Goal: Task Accomplishment & Management: Use online tool/utility

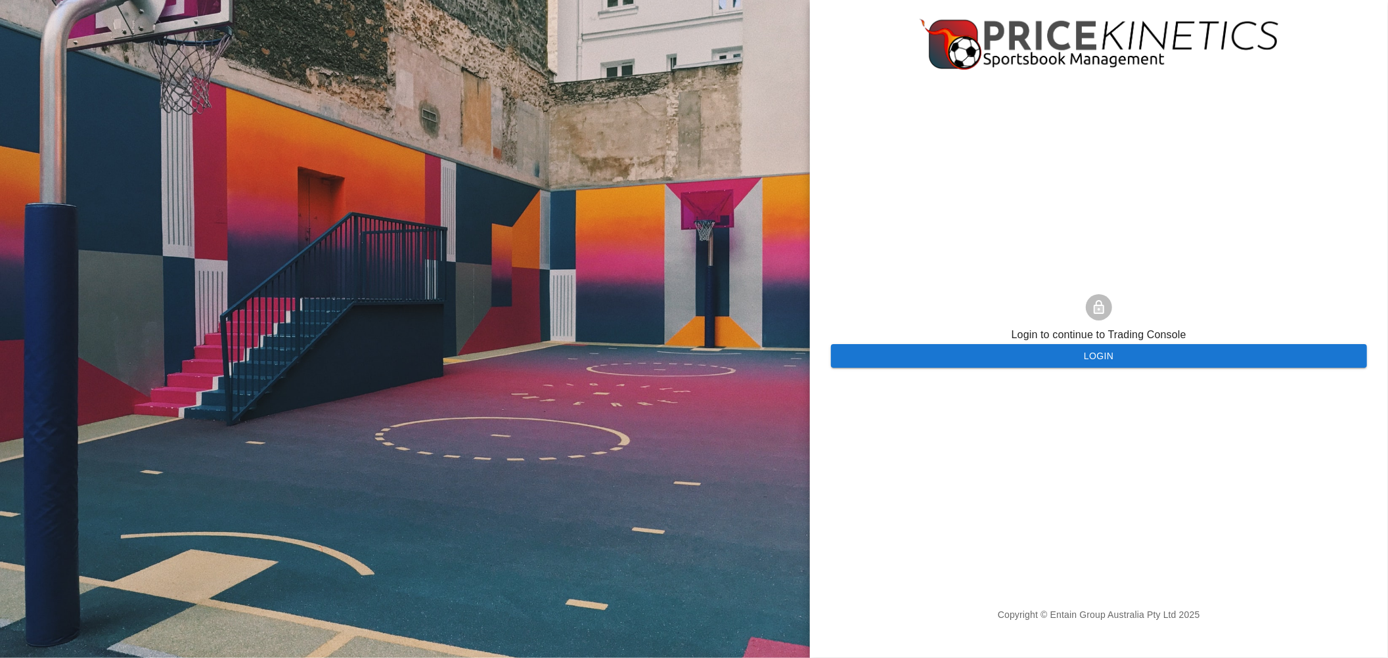
click at [973, 353] on button "Login" at bounding box center [1099, 356] width 536 height 24
click at [912, 358] on button "Login" at bounding box center [1099, 356] width 536 height 24
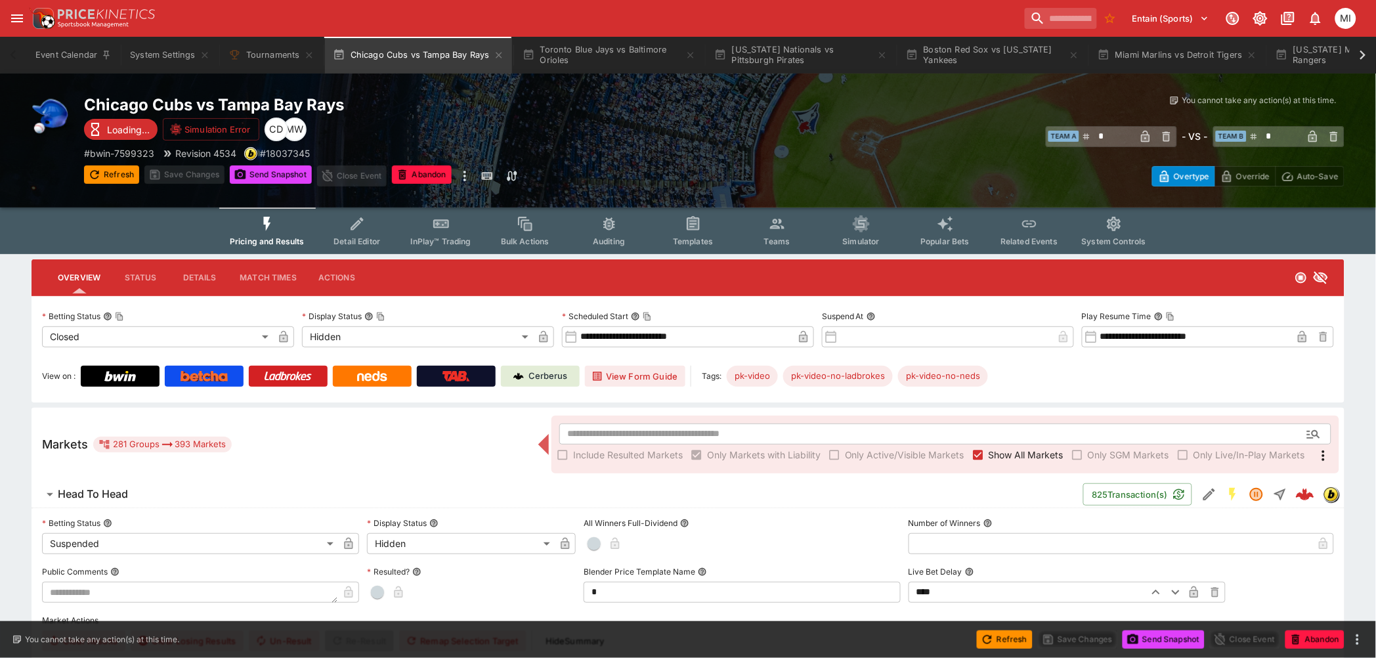
click at [271, 223] on icon "Event type filters" at bounding box center [267, 224] width 7 height 14
click at [567, 61] on button "Toronto Blue Jays vs Baltimore Orioles" at bounding box center [609, 55] width 189 height 37
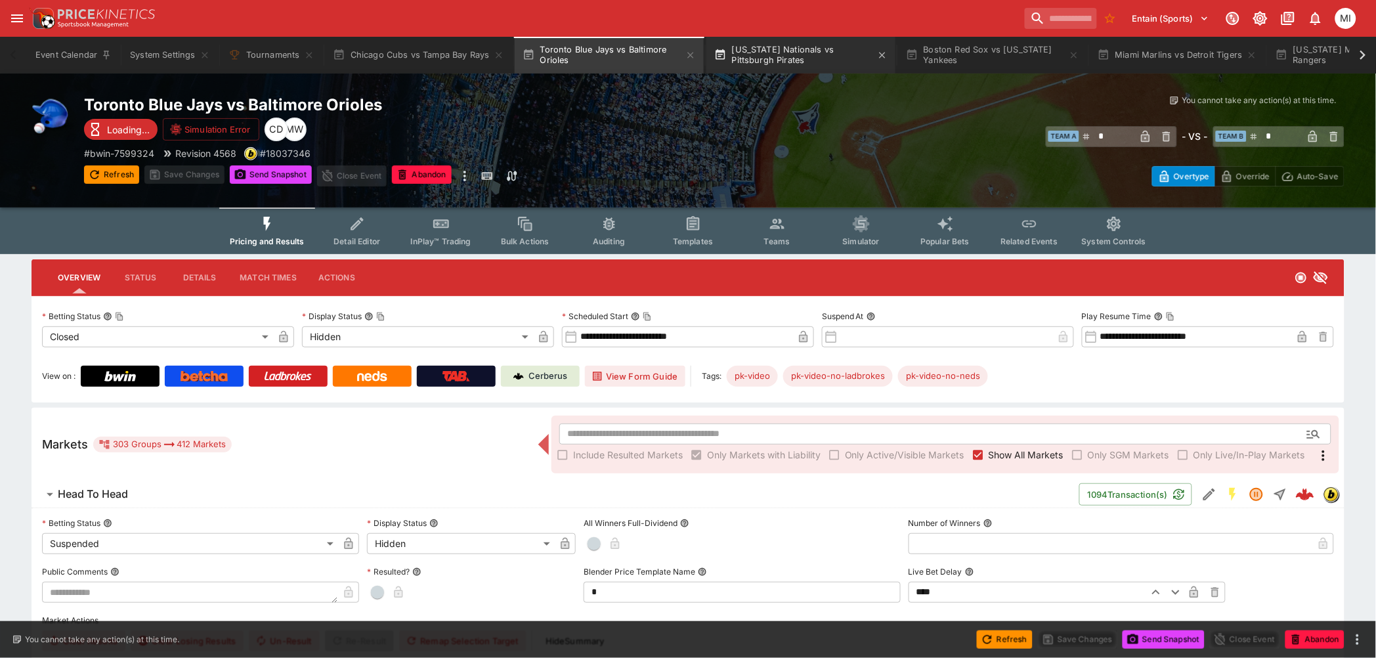
click at [784, 68] on button "Washington Nationals vs Pittsburgh Pirates" at bounding box center [801, 55] width 189 height 37
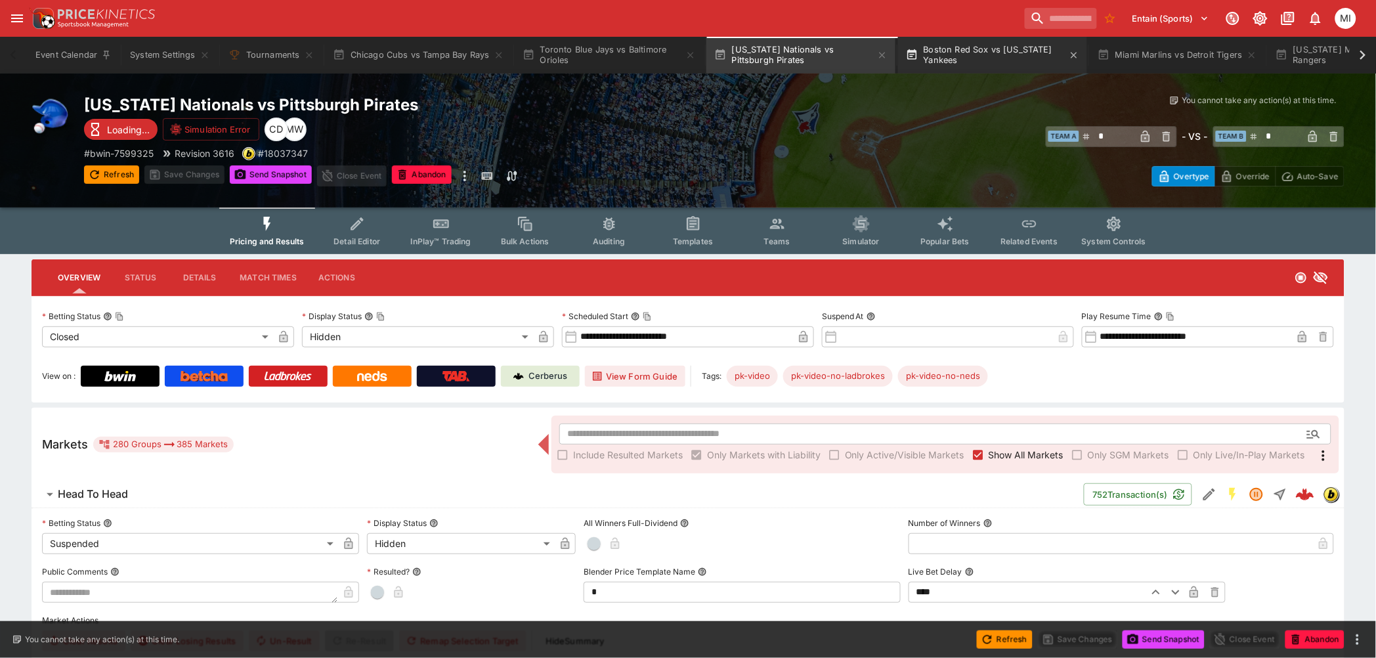
click at [983, 42] on button "Boston Red Sox vs New York Yankees" at bounding box center [992, 55] width 189 height 37
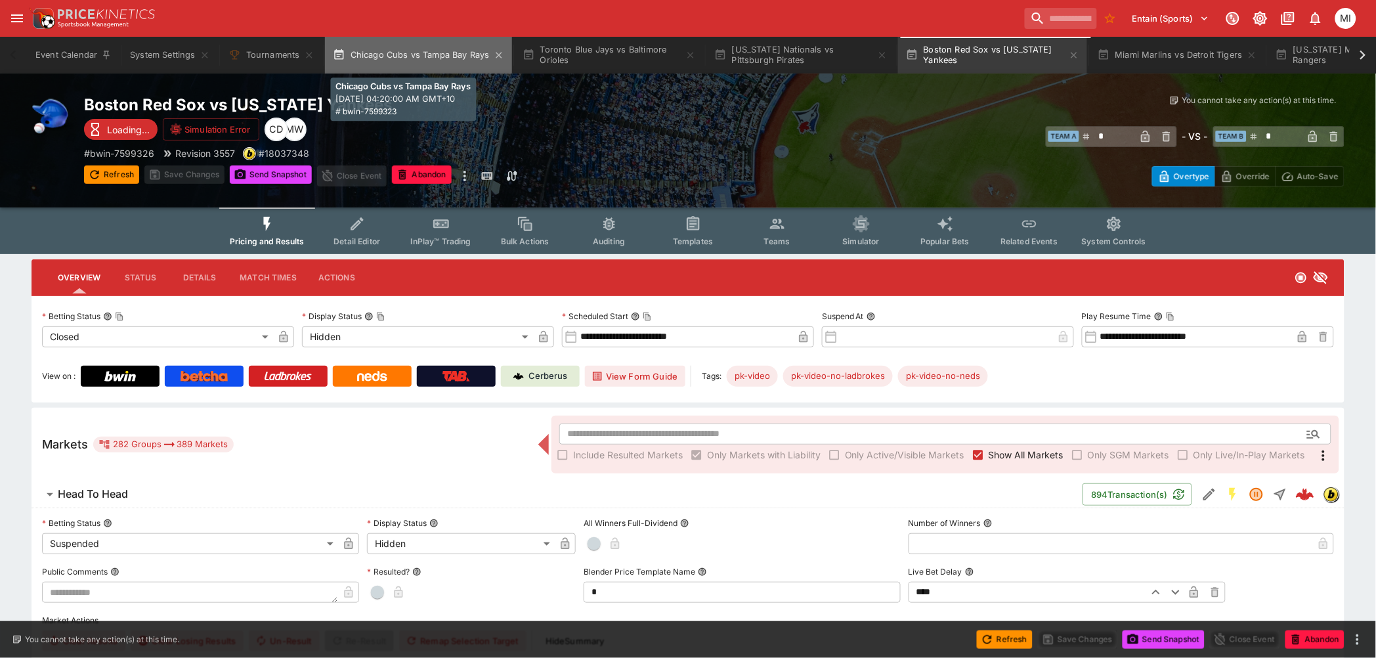
click at [420, 62] on button "Chicago Cubs vs Tampa Bay Rays" at bounding box center [418, 55] width 187 height 37
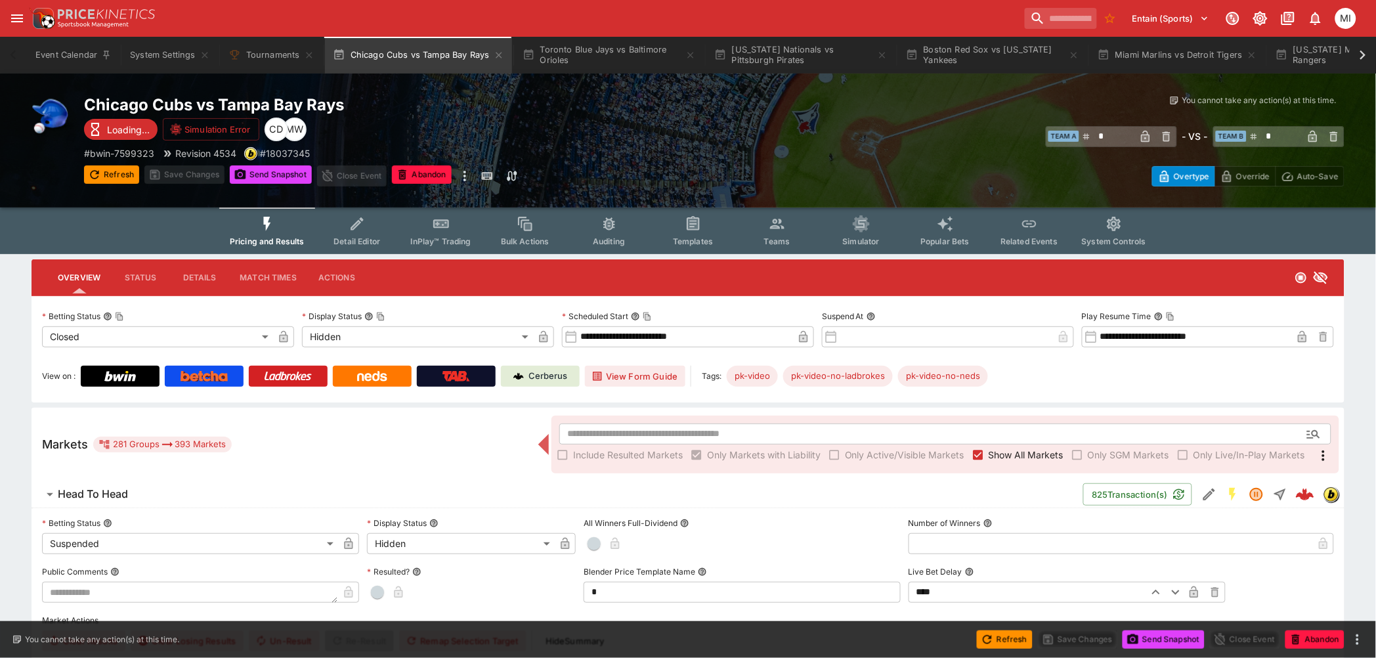
click at [1021, 451] on span "Show All Markets" at bounding box center [1026, 455] width 75 height 14
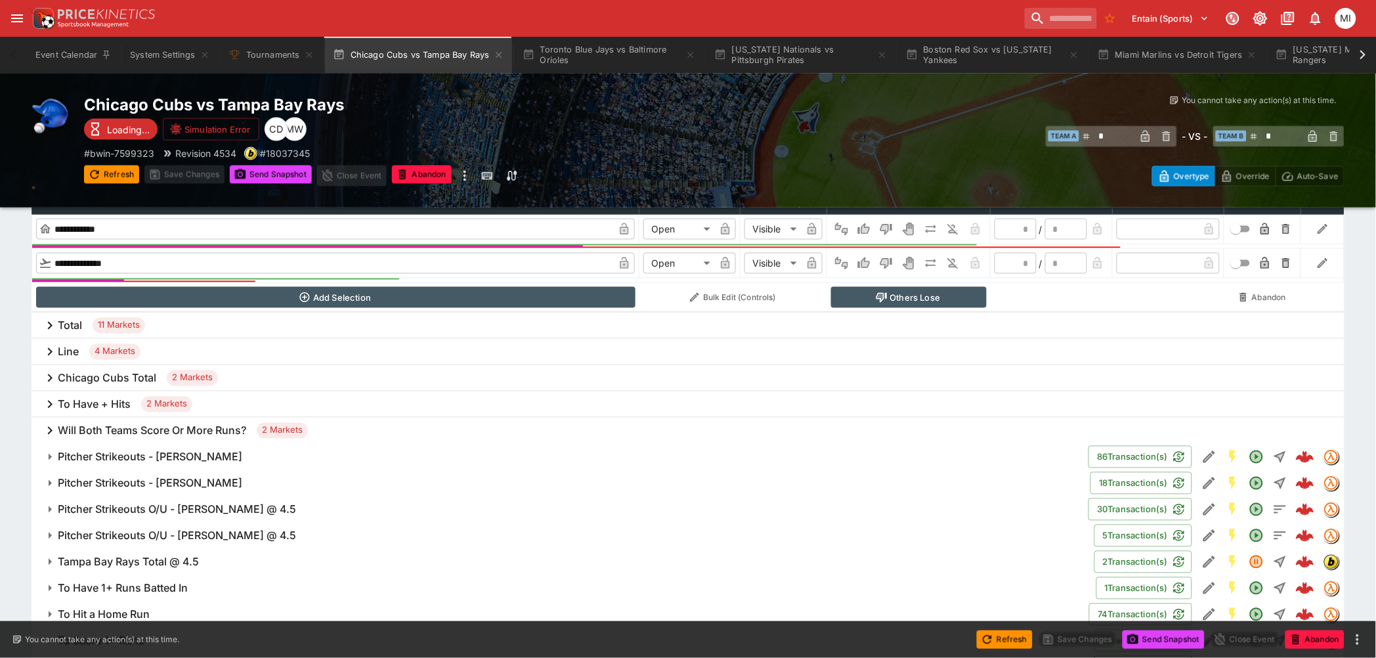
scroll to position [653, 0]
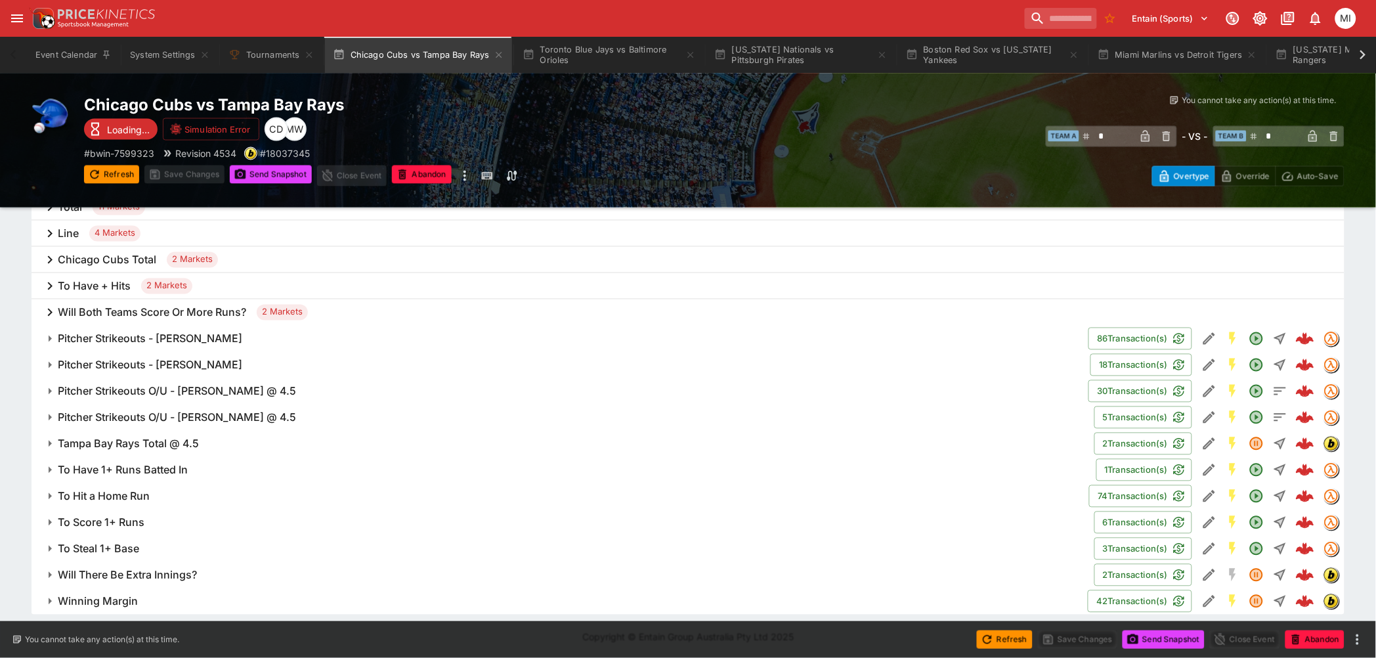
click at [204, 361] on h6 "Pitcher Strikeouts - Drew Rasmussen" at bounding box center [150, 366] width 185 height 14
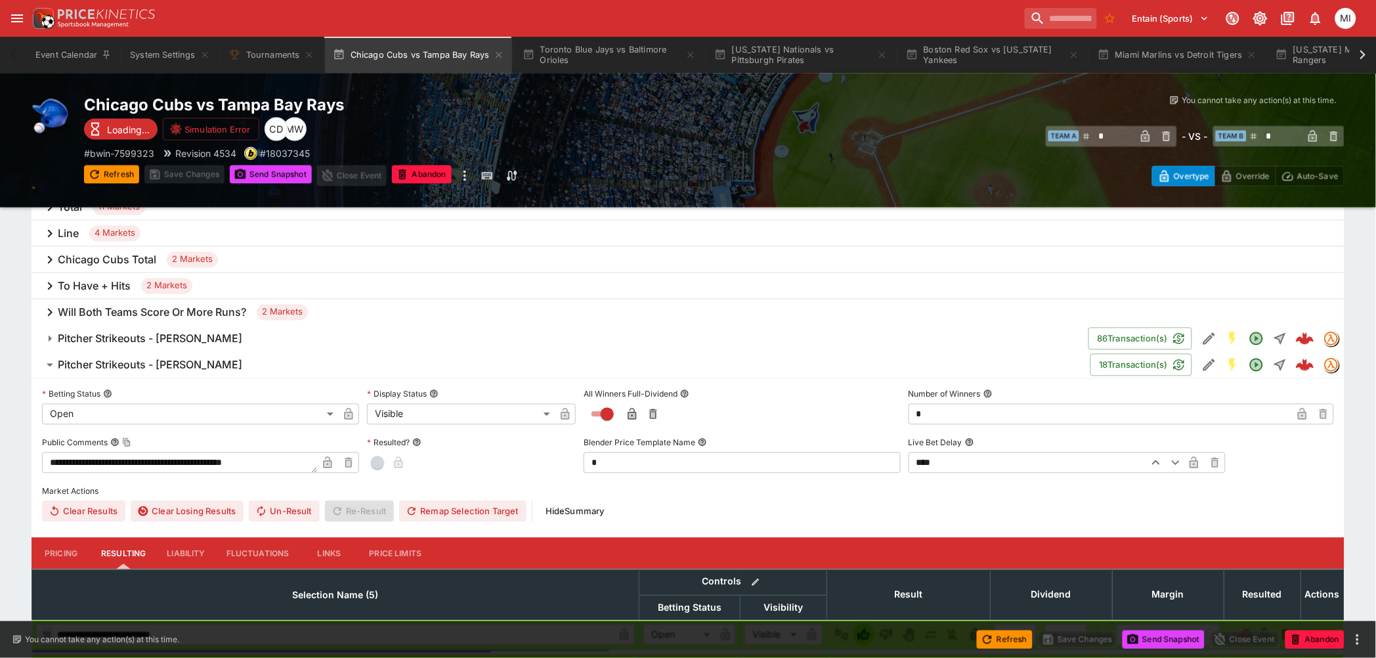
click at [188, 336] on h6 "Pitcher Strikeouts - Colin Rea" at bounding box center [150, 339] width 185 height 14
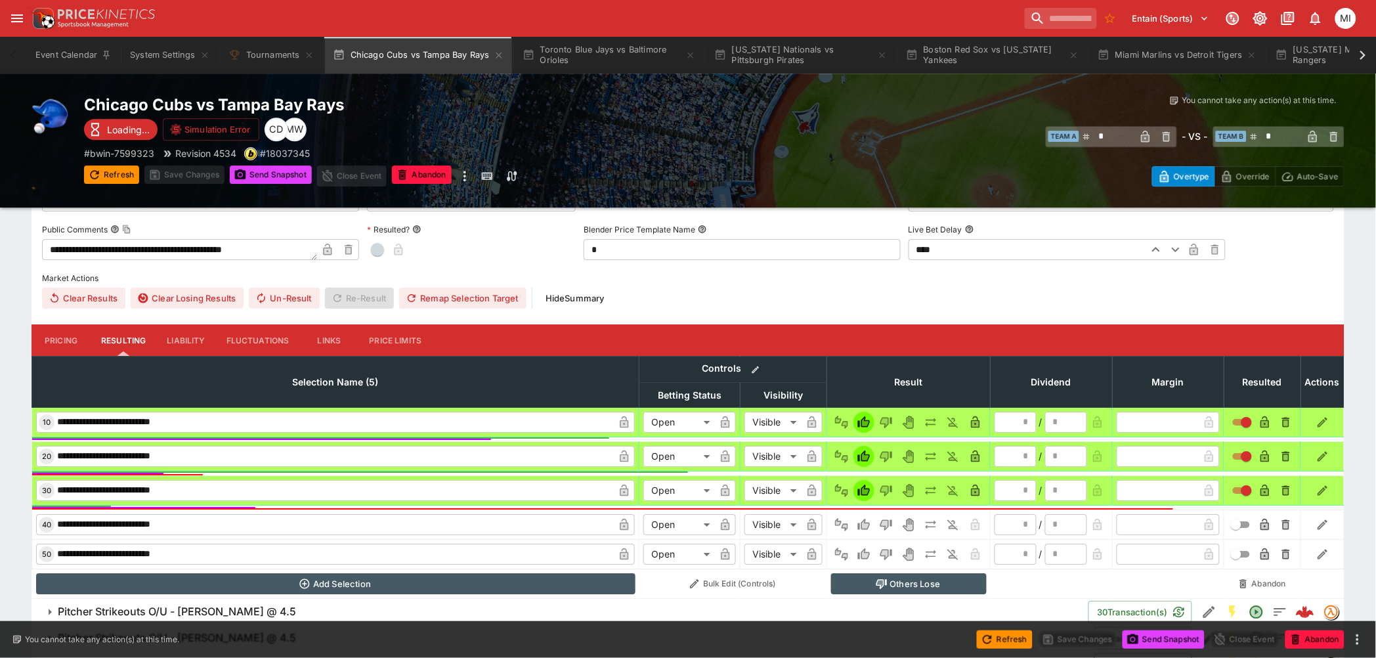
scroll to position [1303, 0]
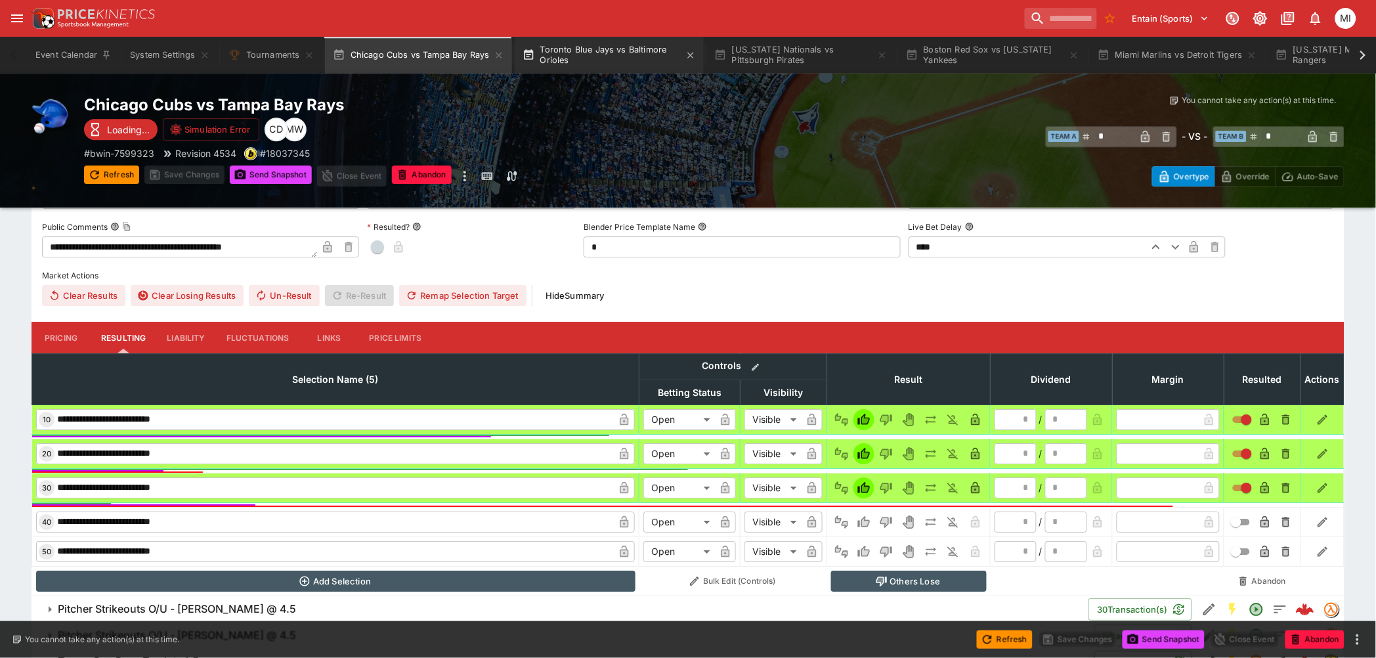
click at [589, 56] on button "Toronto Blue Jays vs Baltimore Orioles" at bounding box center [609, 55] width 189 height 37
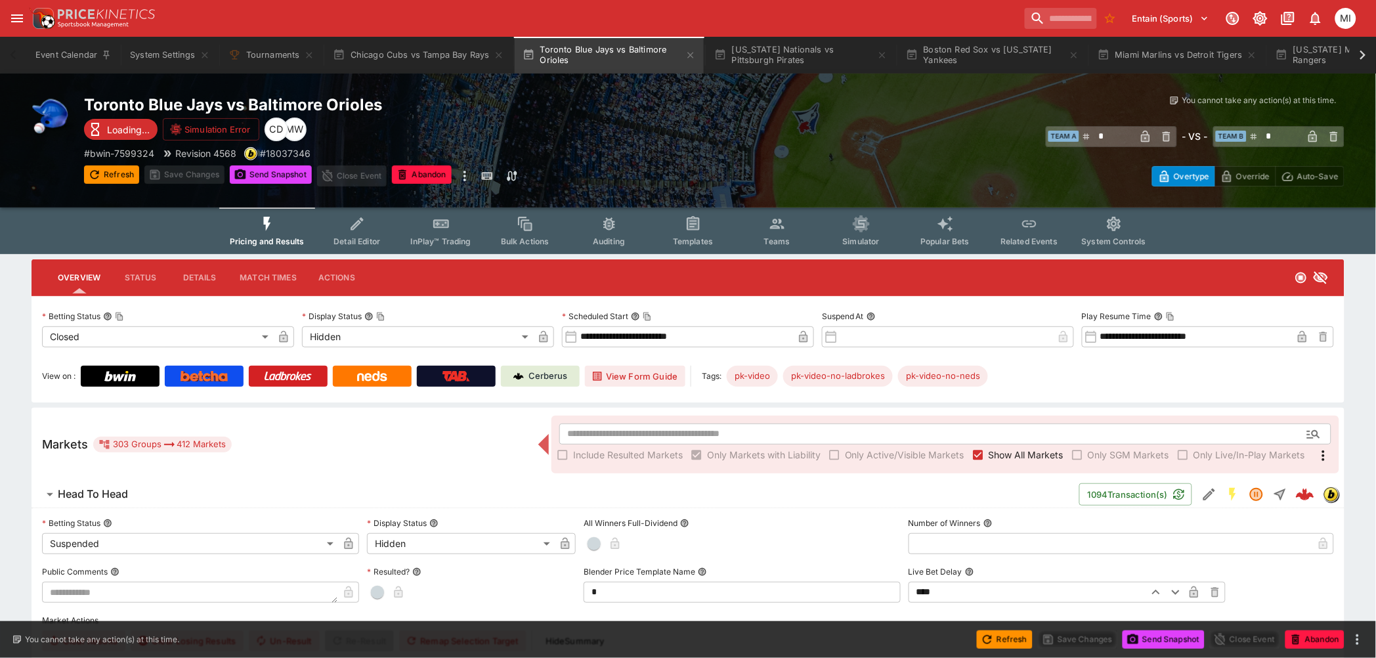
click at [990, 451] on span "Show All Markets" at bounding box center [1026, 455] width 75 height 14
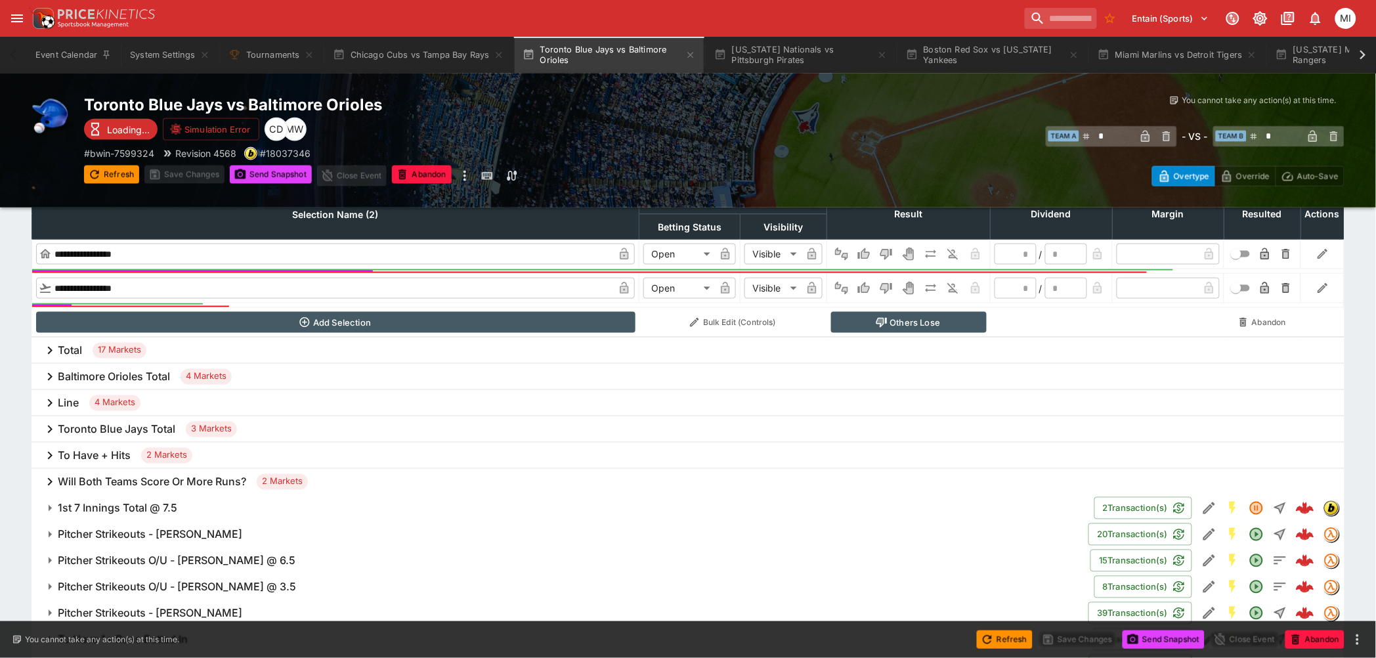
scroll to position [657, 0]
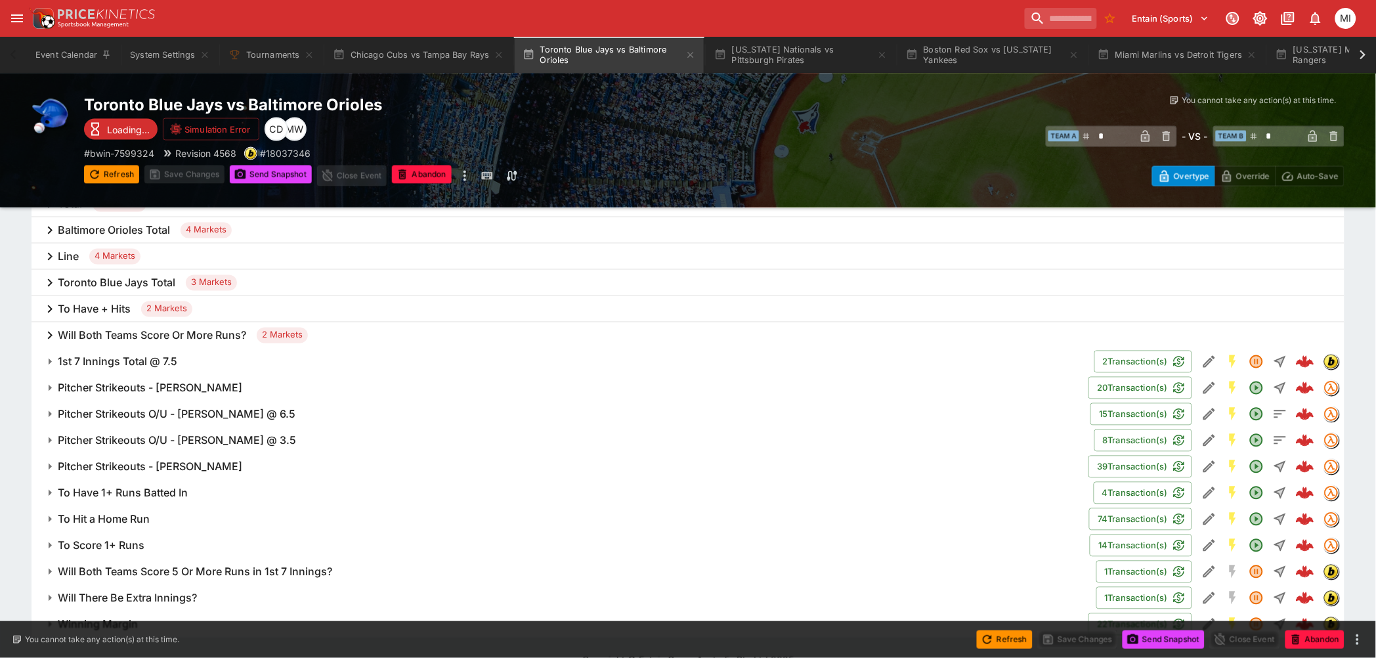
drag, startPoint x: 185, startPoint y: 465, endPoint x: 197, endPoint y: 389, distance: 76.4
click at [187, 465] on h6 "Pitcher Strikeouts - Tomoyuki Sugano" at bounding box center [150, 467] width 185 height 14
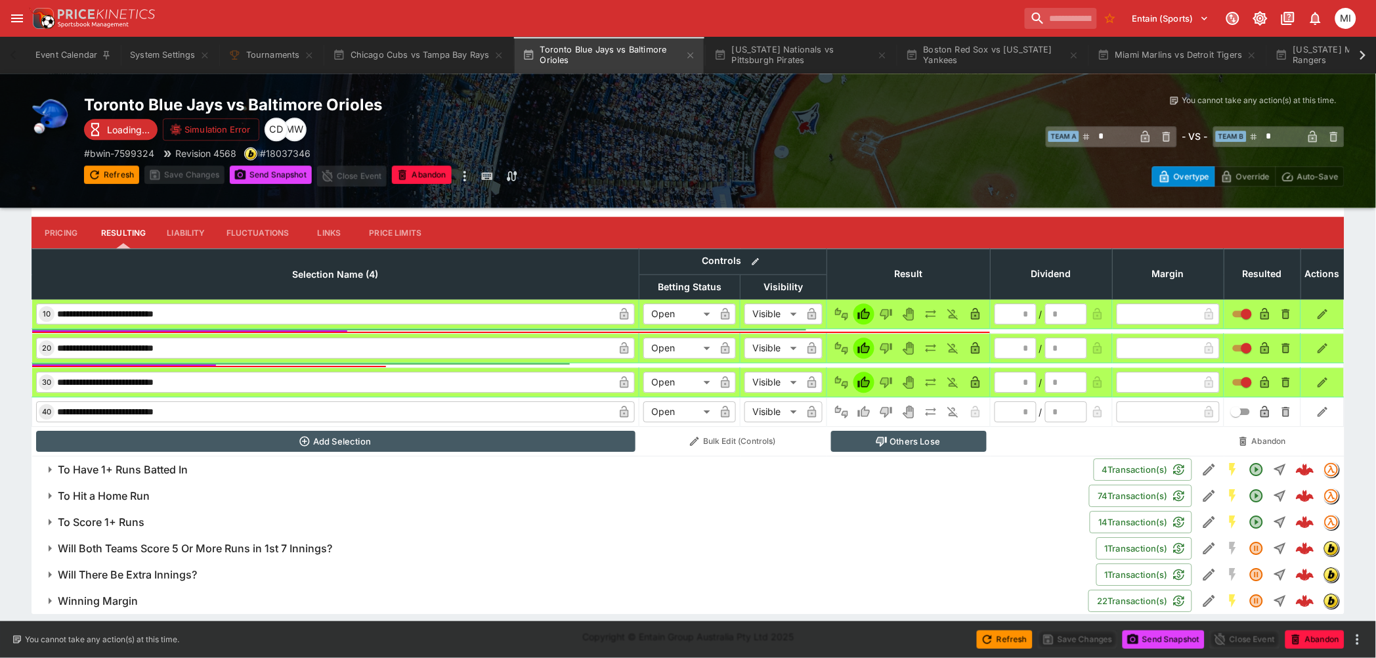
scroll to position [715, 0]
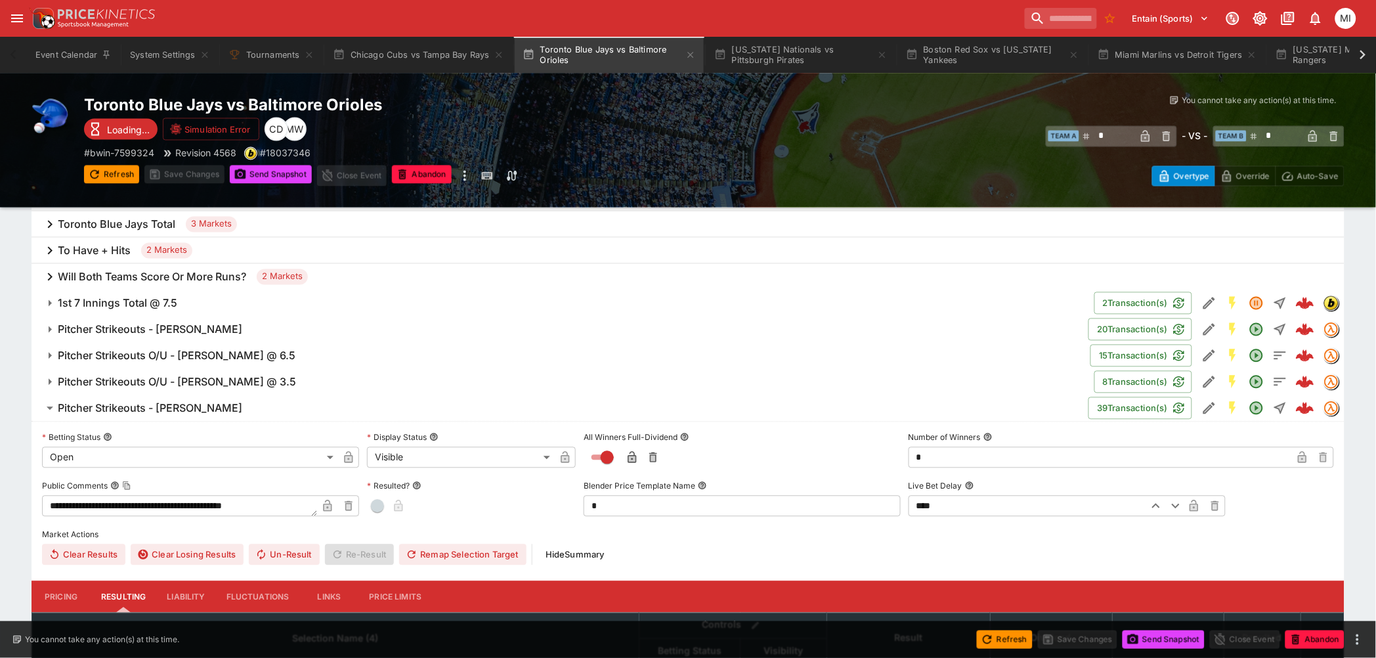
click at [206, 327] on h6 "Pitcher Strikeouts - Max Scherzer" at bounding box center [150, 330] width 185 height 14
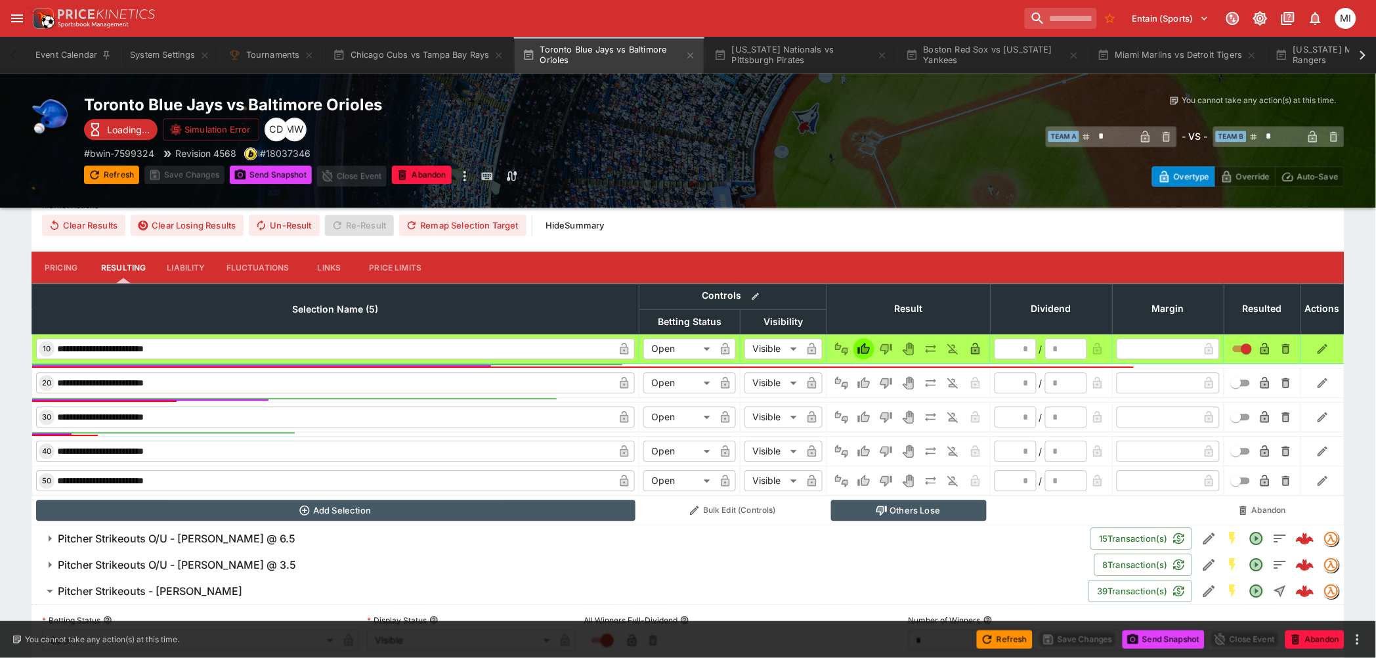
scroll to position [788, 0]
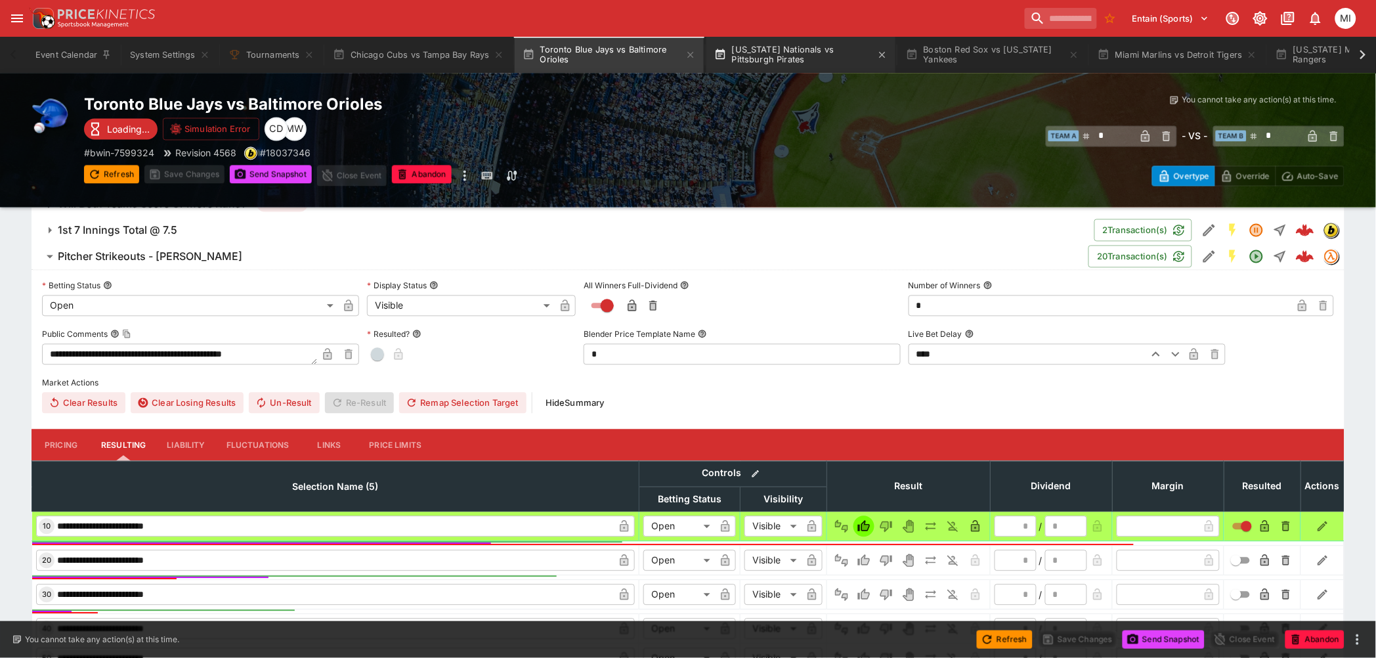
click at [787, 54] on button "Washington Nationals vs Pittsburgh Pirates" at bounding box center [801, 55] width 189 height 37
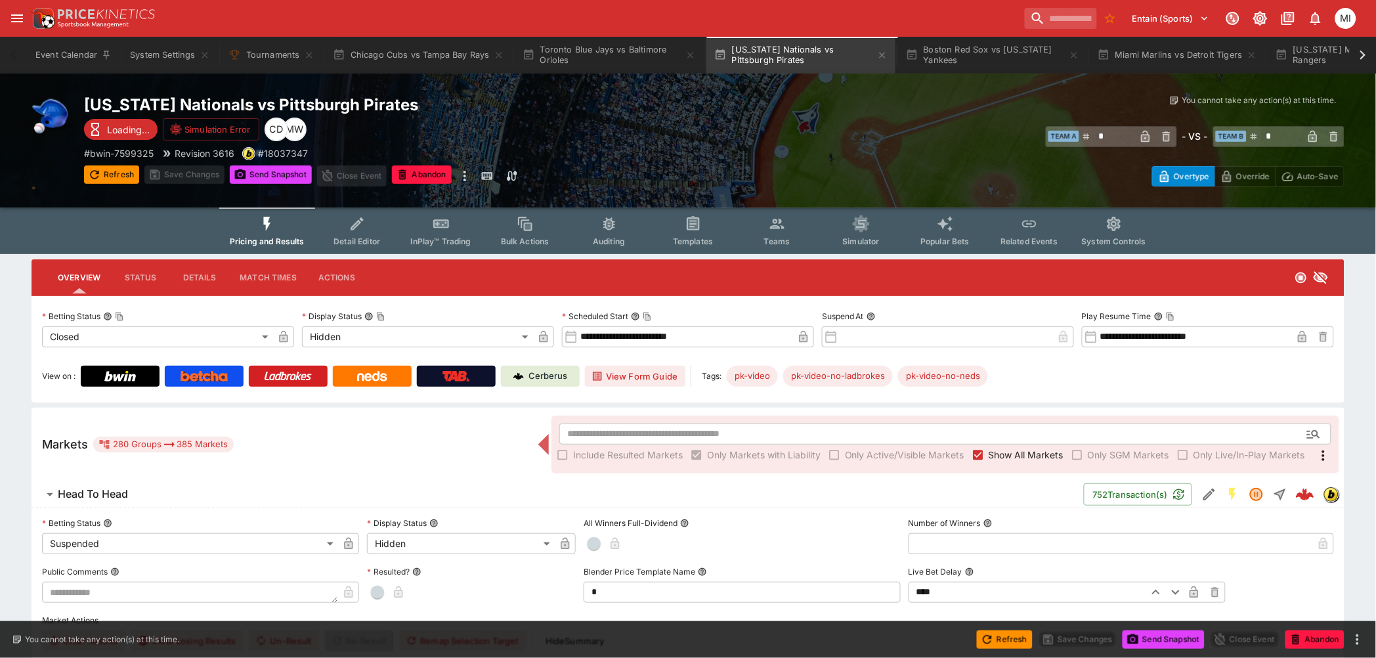
click at [1008, 451] on span "Show All Markets" at bounding box center [1026, 455] width 75 height 14
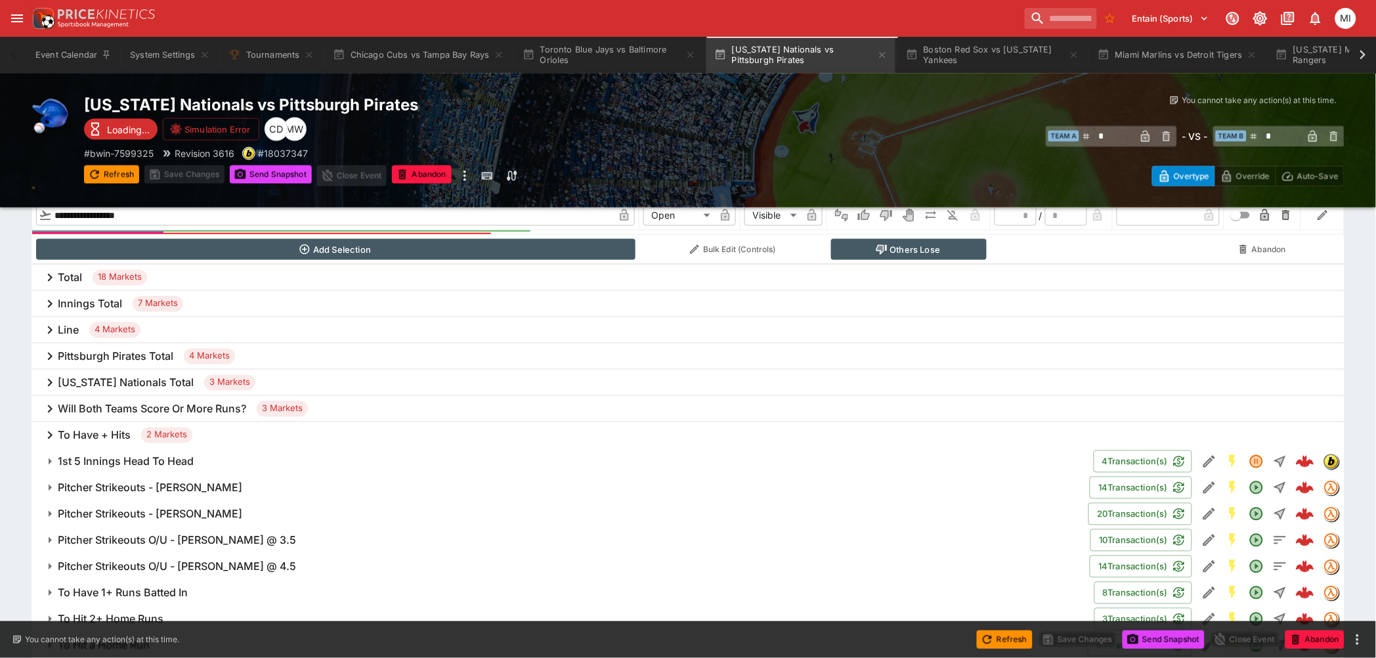
scroll to position [583, 0]
drag, startPoint x: 211, startPoint y: 504, endPoint x: 215, endPoint y: 483, distance: 20.9
click at [212, 504] on button "Pitcher Strikeouts - Bubba Chandler" at bounding box center [560, 514] width 1057 height 26
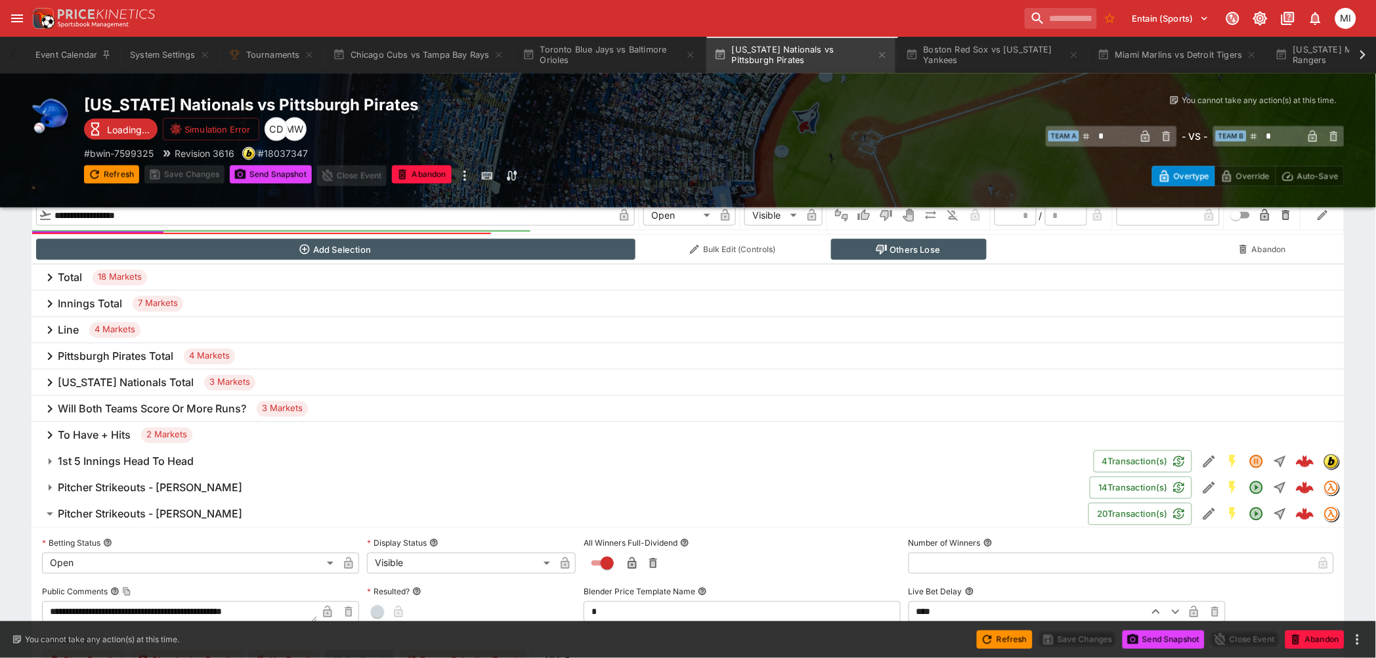
click at [215, 483] on h6 "Pitcher Strikeouts - Andrew Alvarez" at bounding box center [150, 488] width 185 height 14
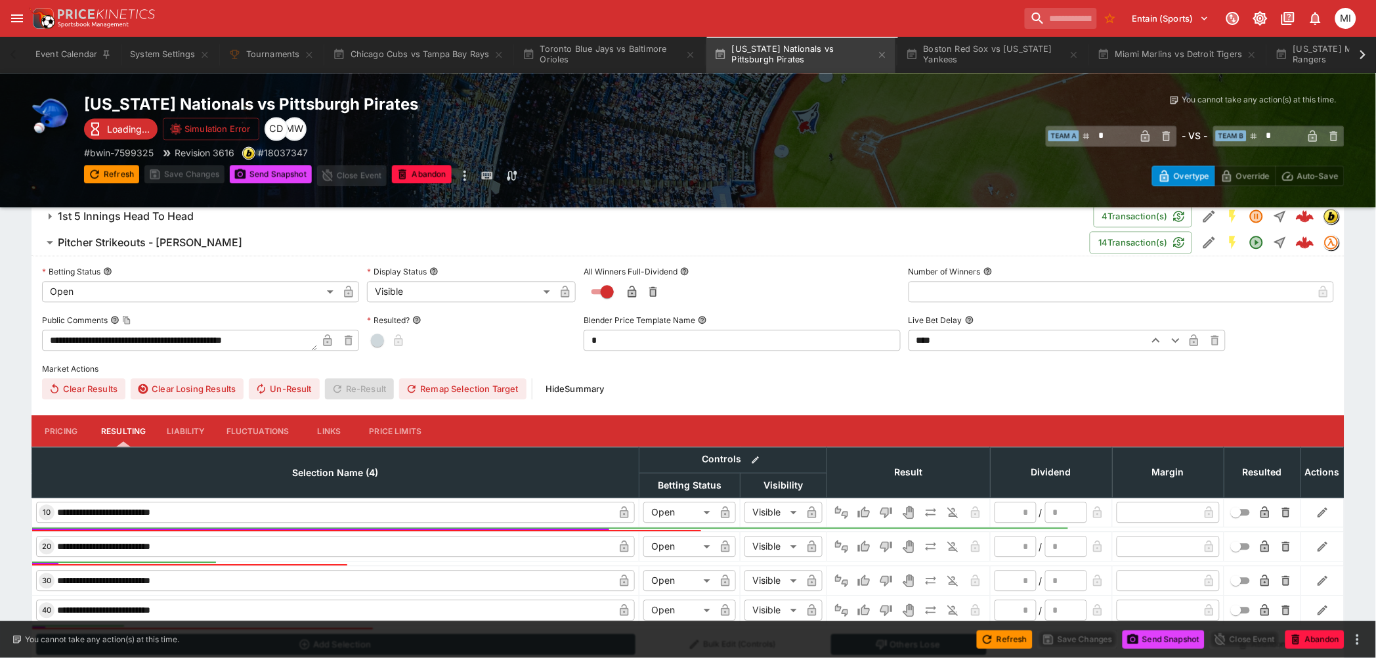
scroll to position [730, 0]
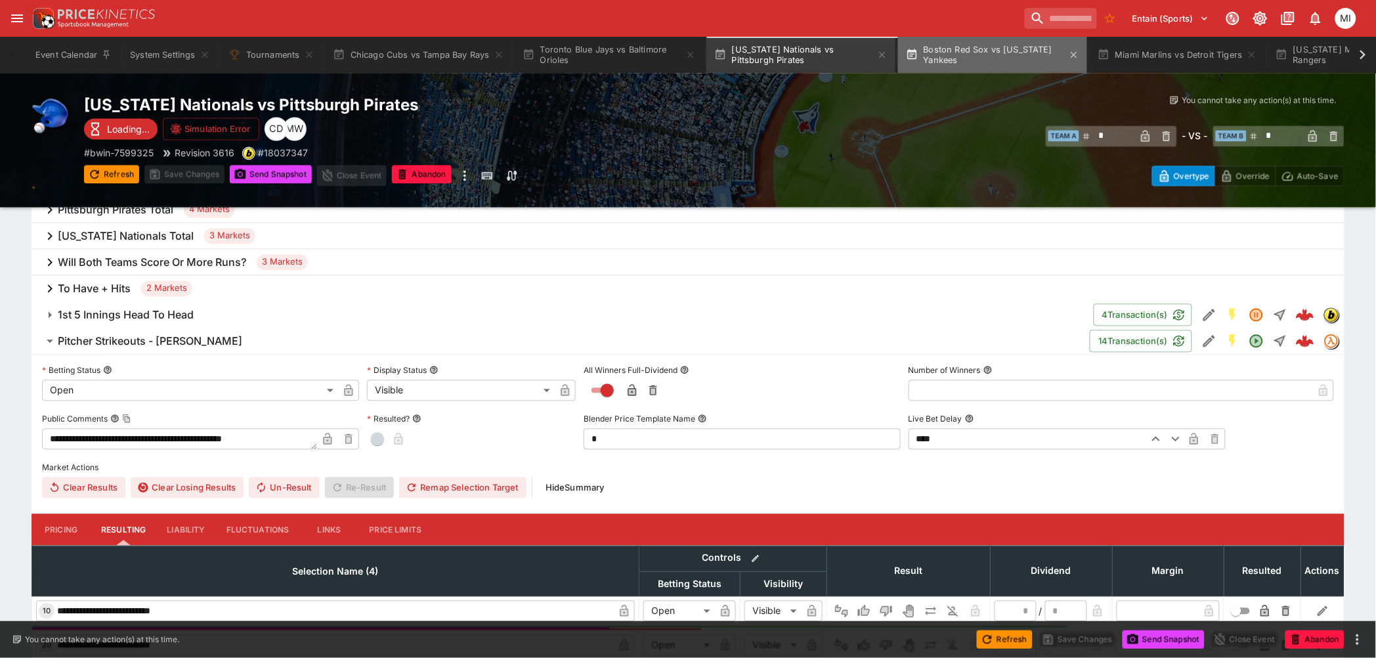
click at [997, 62] on button "Boston Red Sox vs New York Yankees" at bounding box center [992, 55] width 189 height 37
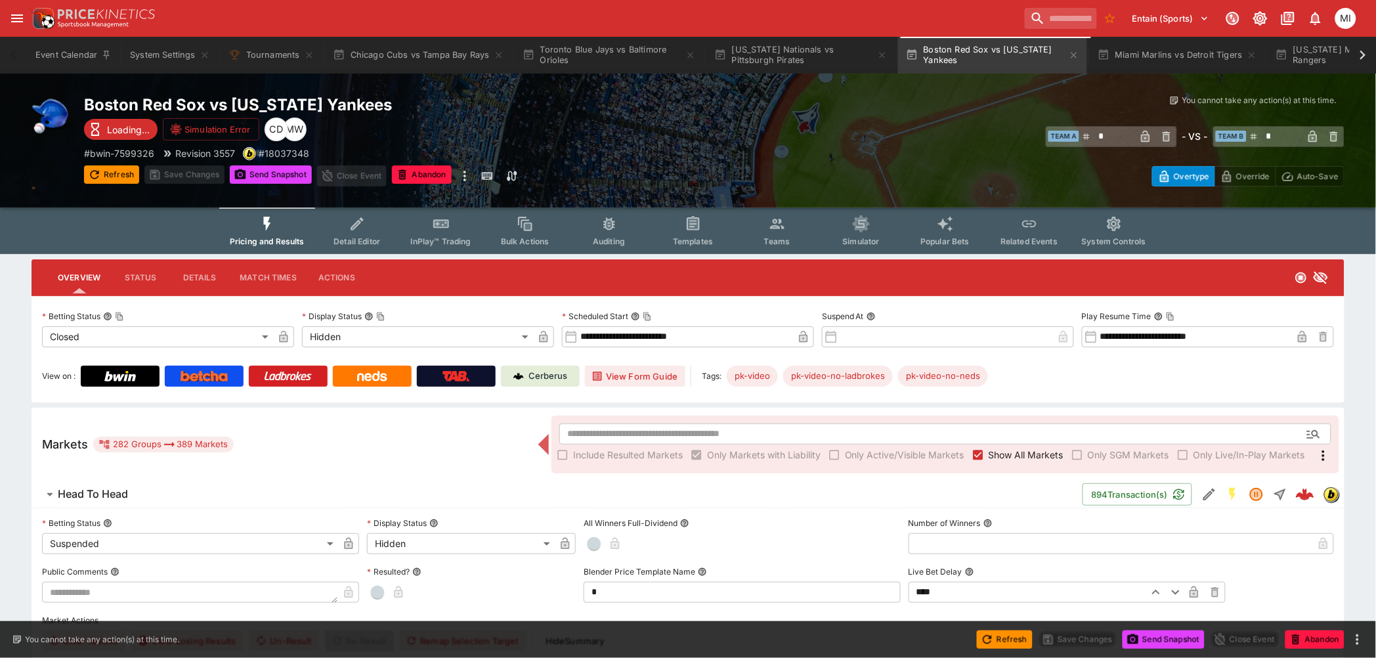
drag, startPoint x: 1004, startPoint y: 455, endPoint x: 720, endPoint y: 454, distance: 283.7
click at [1005, 457] on span "Show All Markets" at bounding box center [1026, 455] width 75 height 14
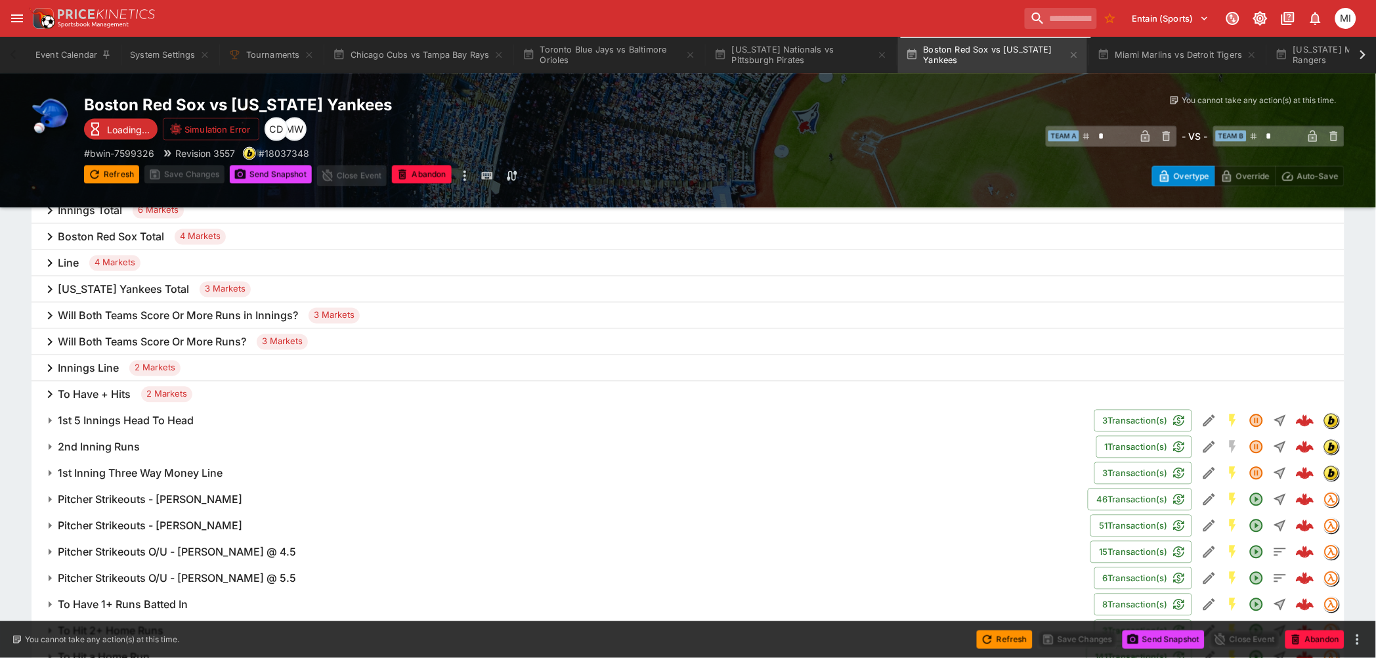
scroll to position [730, 0]
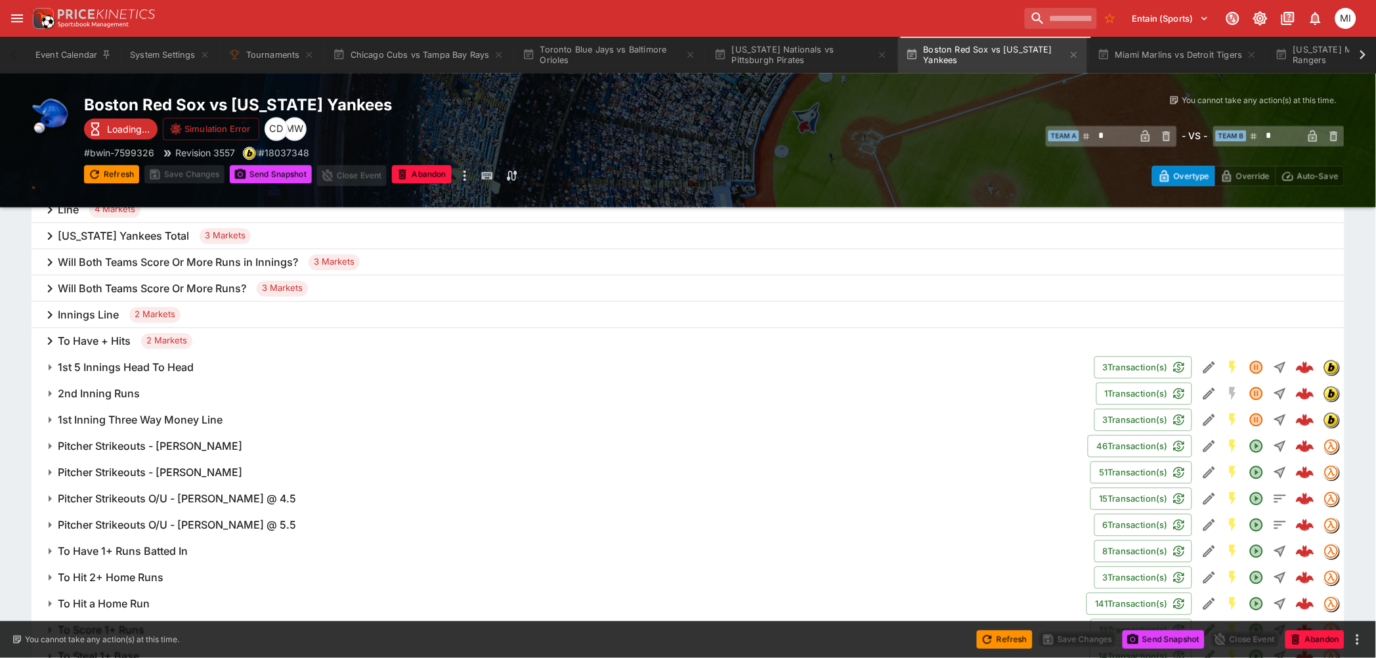
click at [183, 466] on h6 "Pitcher Strikeouts - Max Fried" at bounding box center [150, 473] width 185 height 14
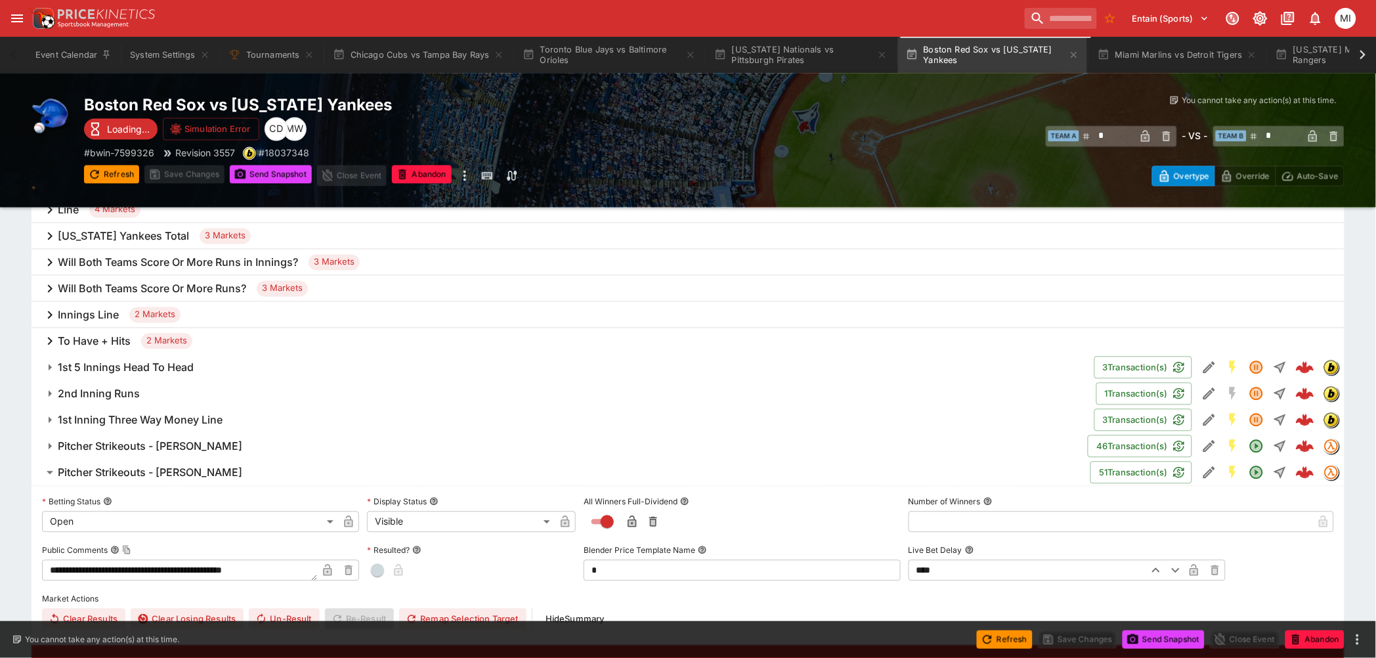
click at [185, 447] on h6 "Pitcher Strikeouts - Brayan Bello" at bounding box center [150, 447] width 185 height 14
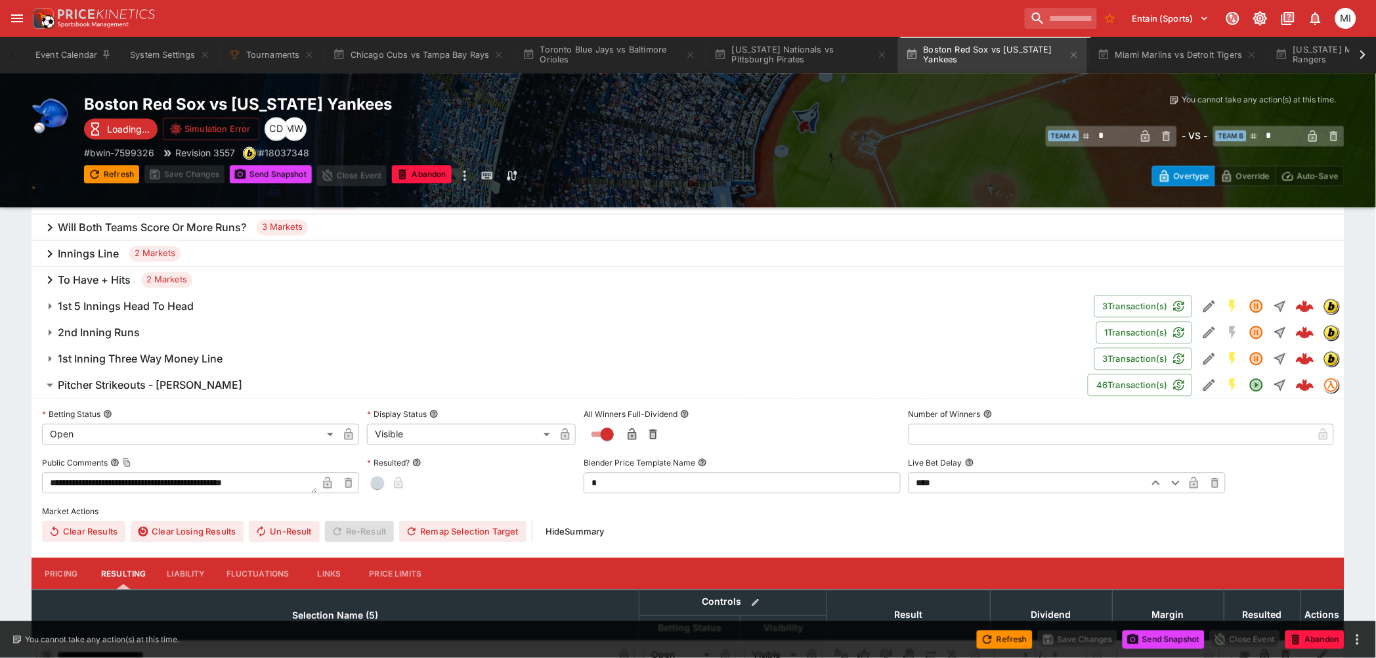
scroll to position [803, 0]
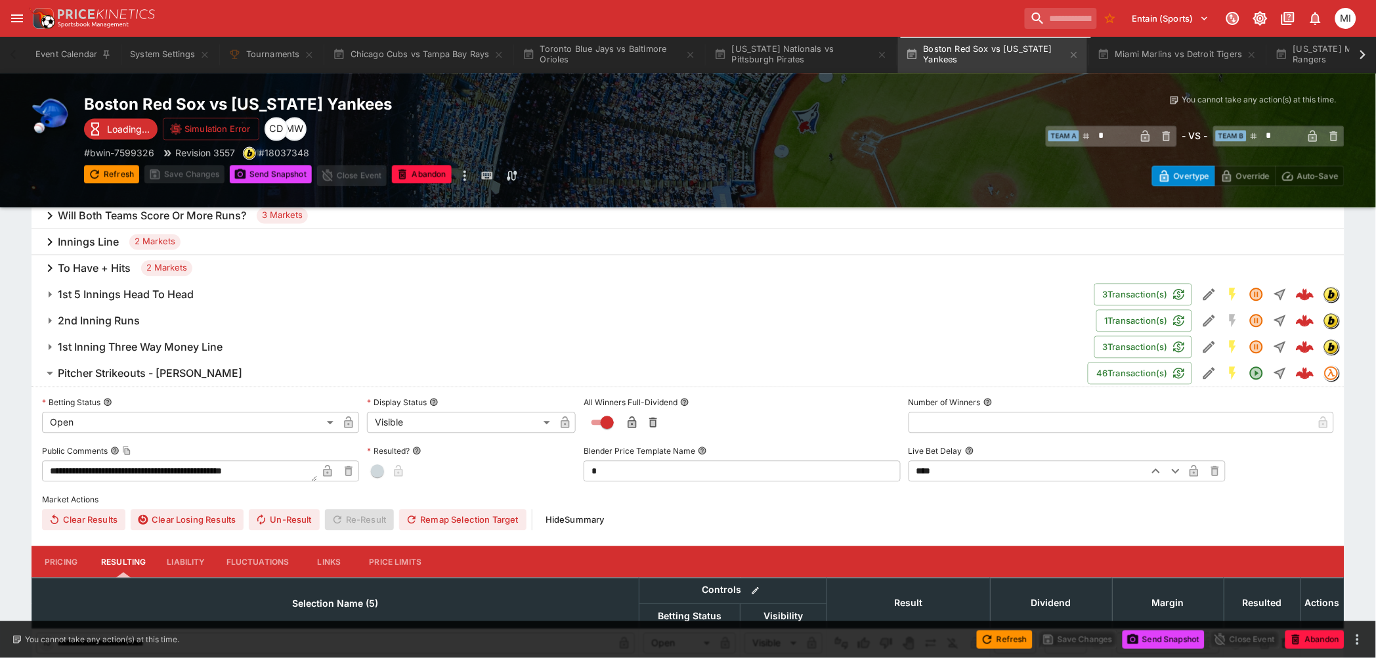
click at [17, 389] on div "**********" at bounding box center [688, 487] width 1376 height 2060
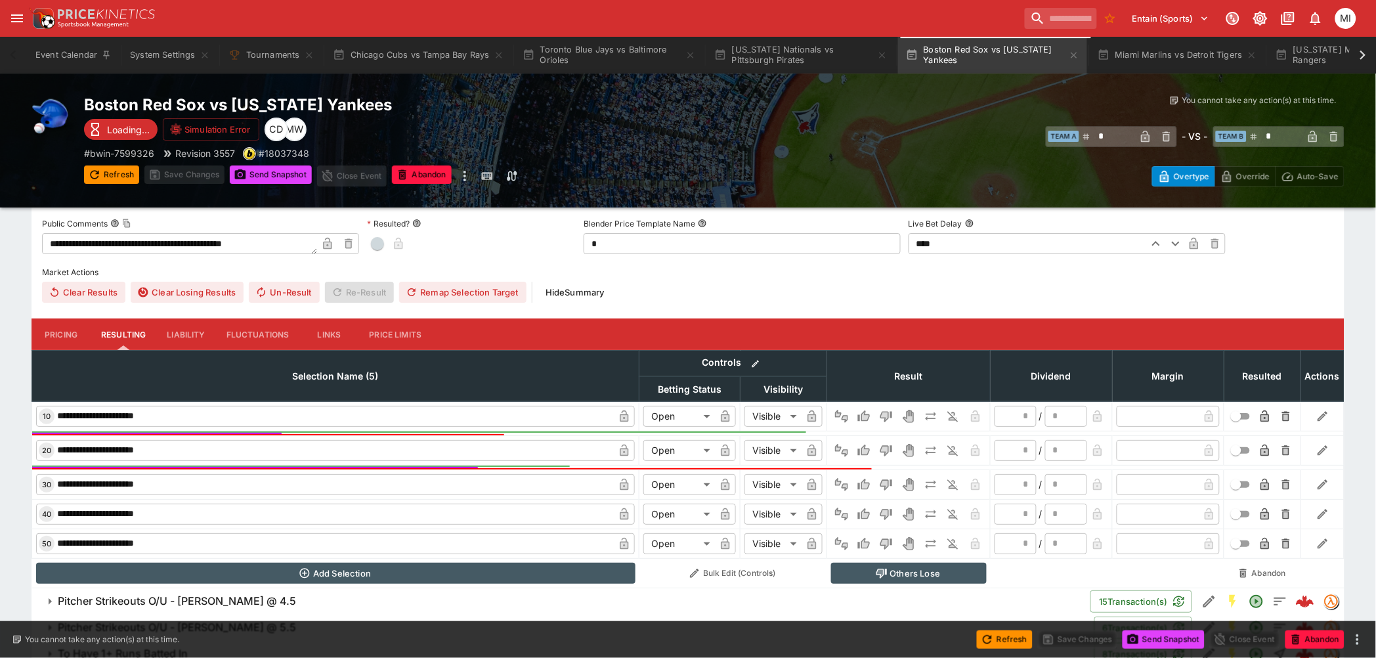
scroll to position [1605, 0]
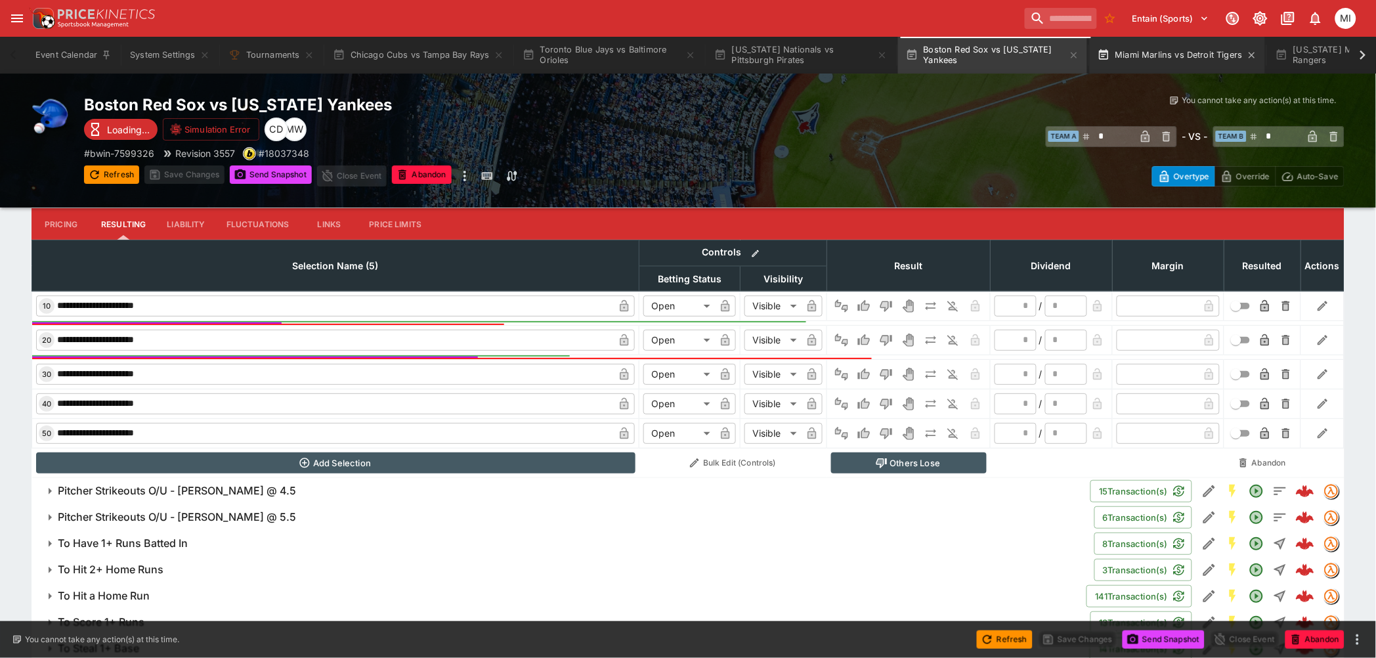
click at [1191, 56] on button "Miami Marlins vs Detroit Tigers" at bounding box center [1177, 55] width 175 height 37
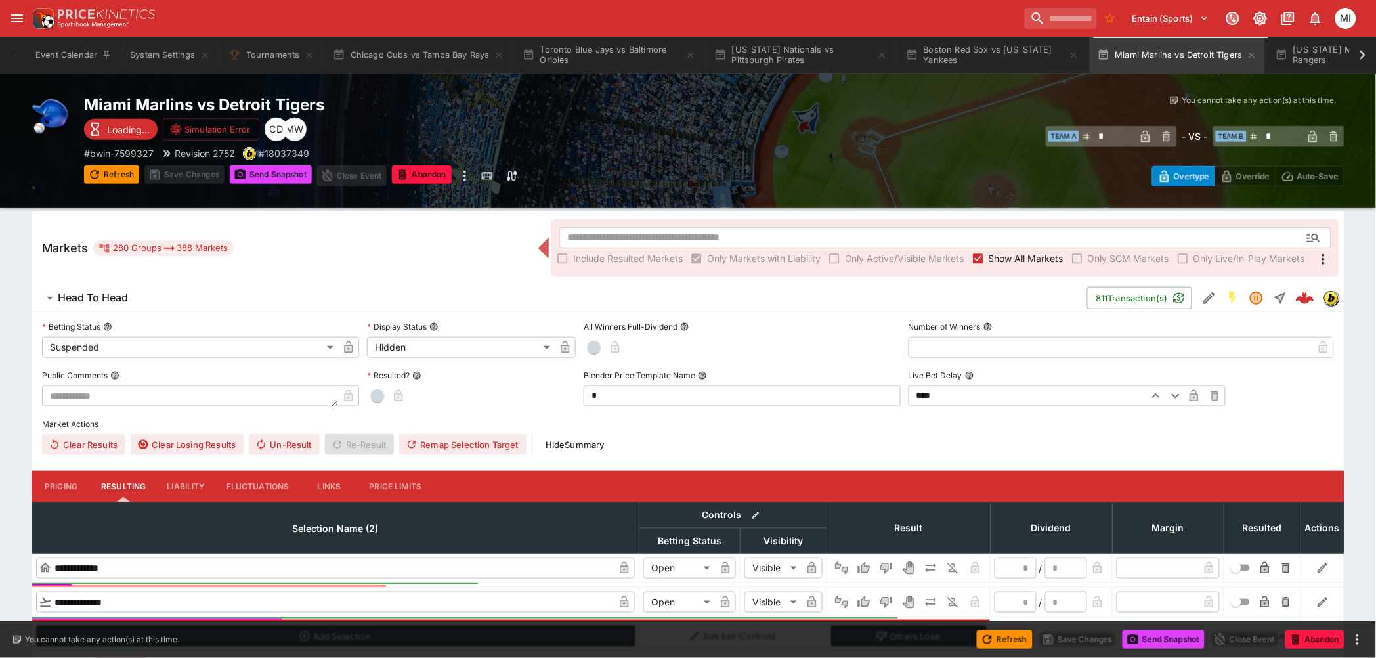
scroll to position [73, 0]
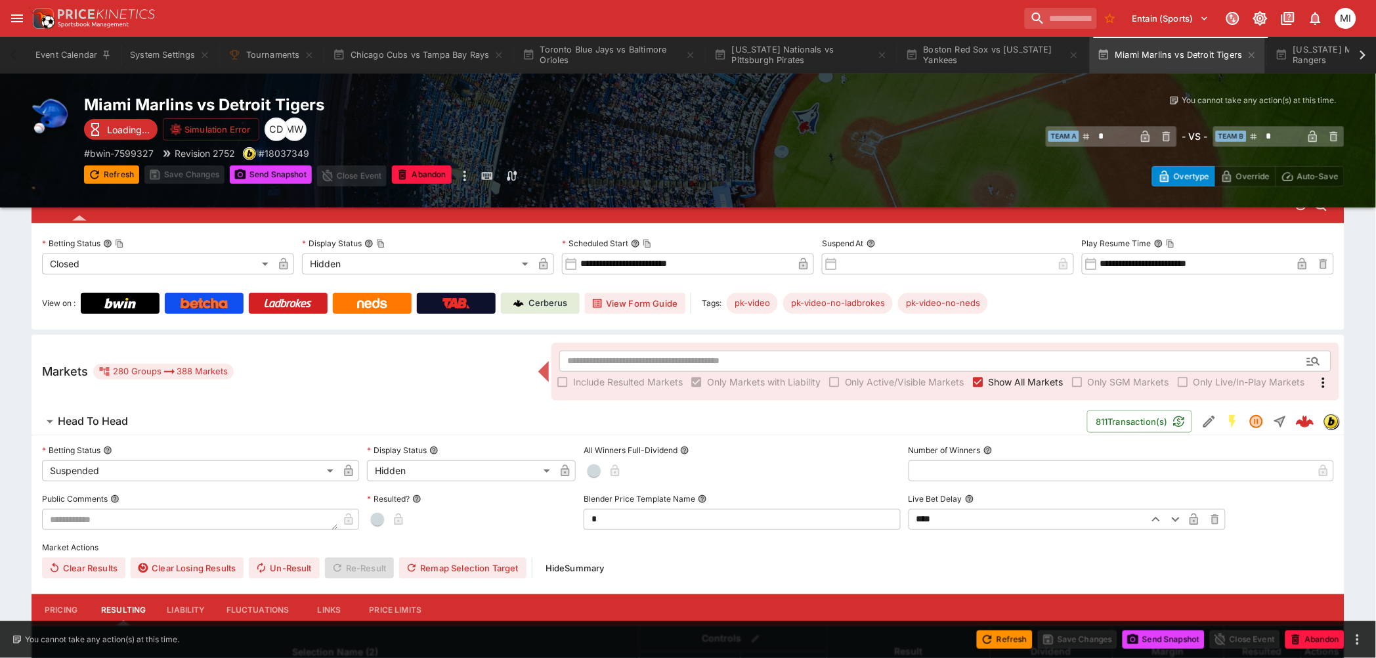
click at [1023, 379] on span "Show All Markets" at bounding box center [1026, 382] width 75 height 14
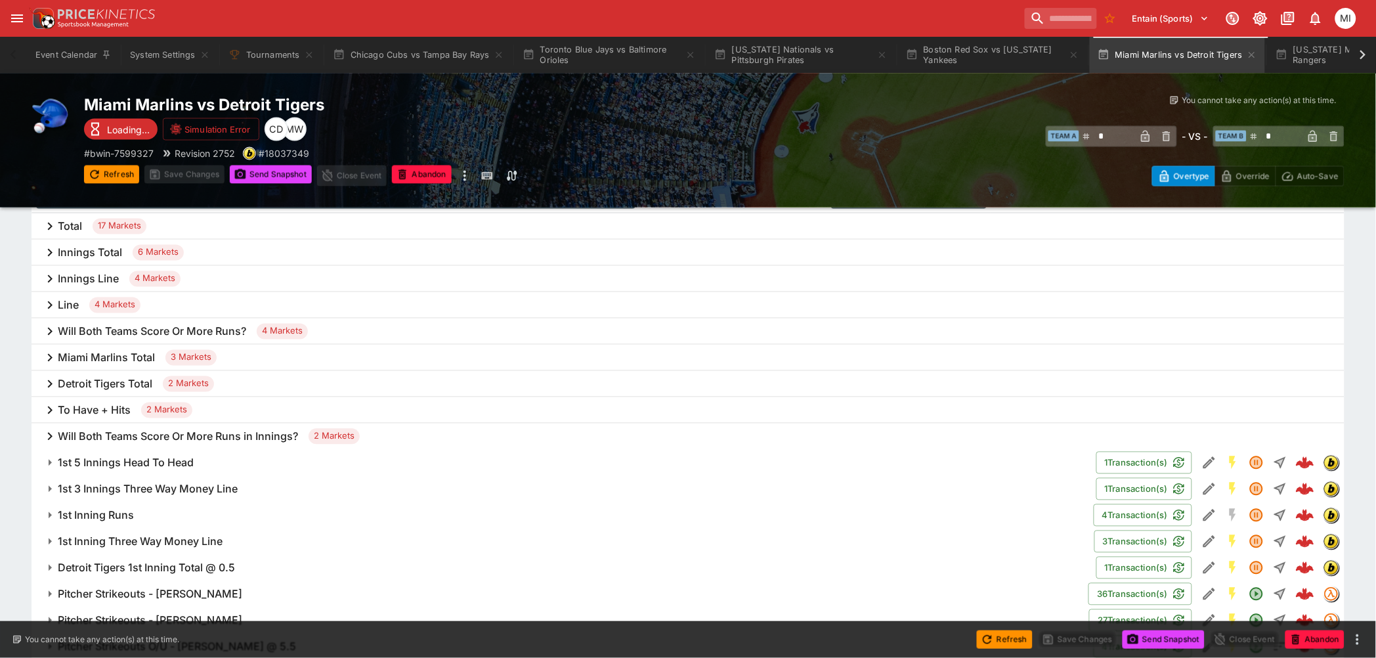
scroll to position [730, 0]
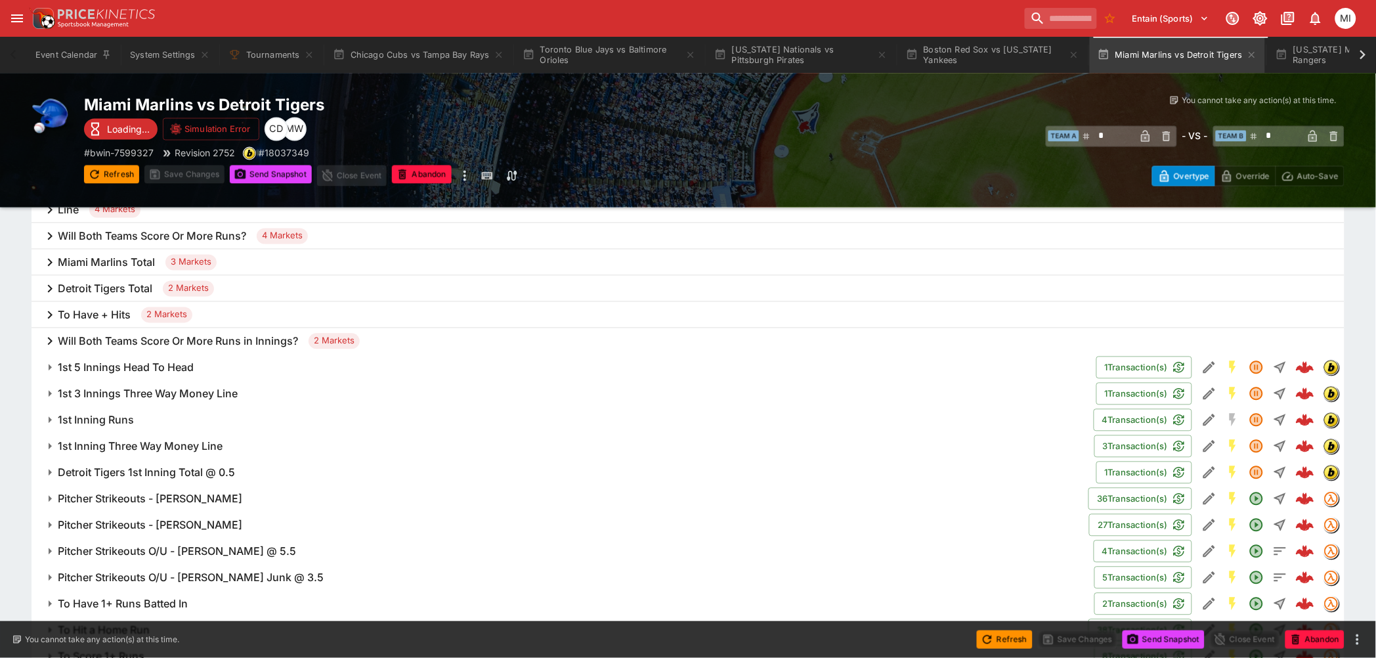
click at [211, 516] on button "Pitcher Strikeouts - Janson Junk" at bounding box center [561, 525] width 1058 height 26
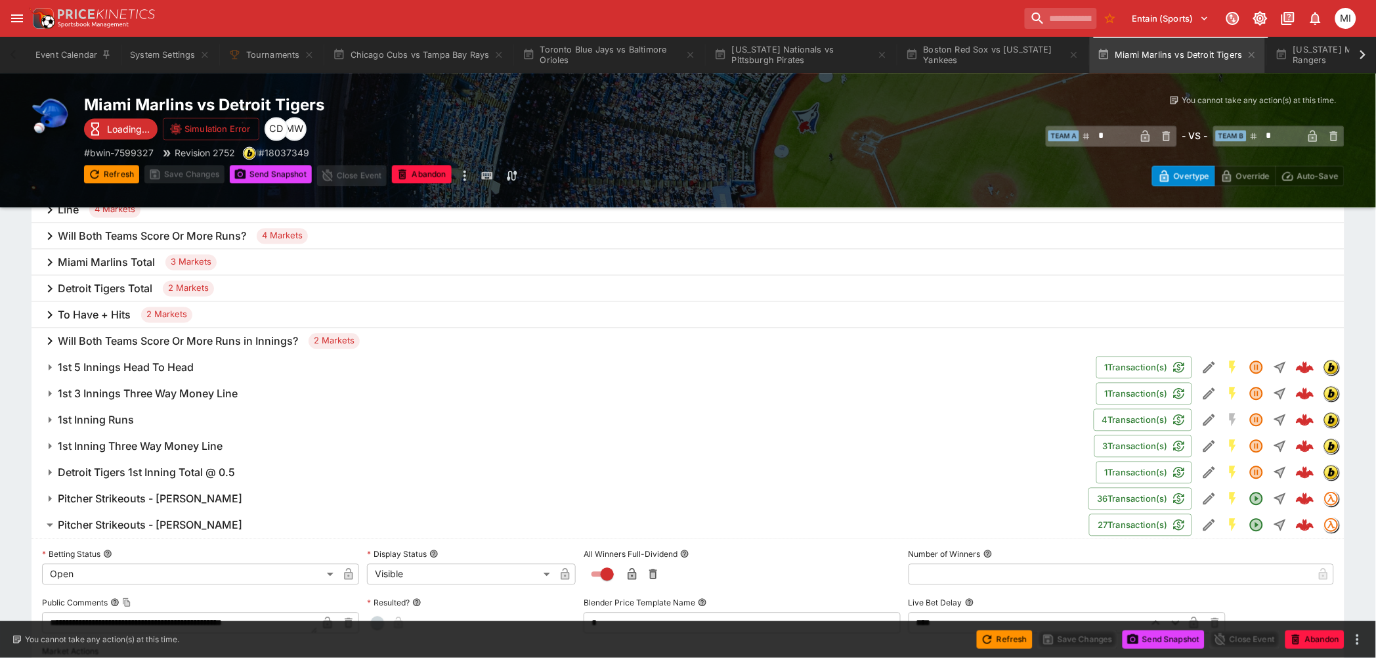
drag, startPoint x: 217, startPoint y: 496, endPoint x: 330, endPoint y: 482, distance: 114.5
click at [217, 496] on h6 "Pitcher Strikeouts - Charlie Morton" at bounding box center [150, 500] width 185 height 14
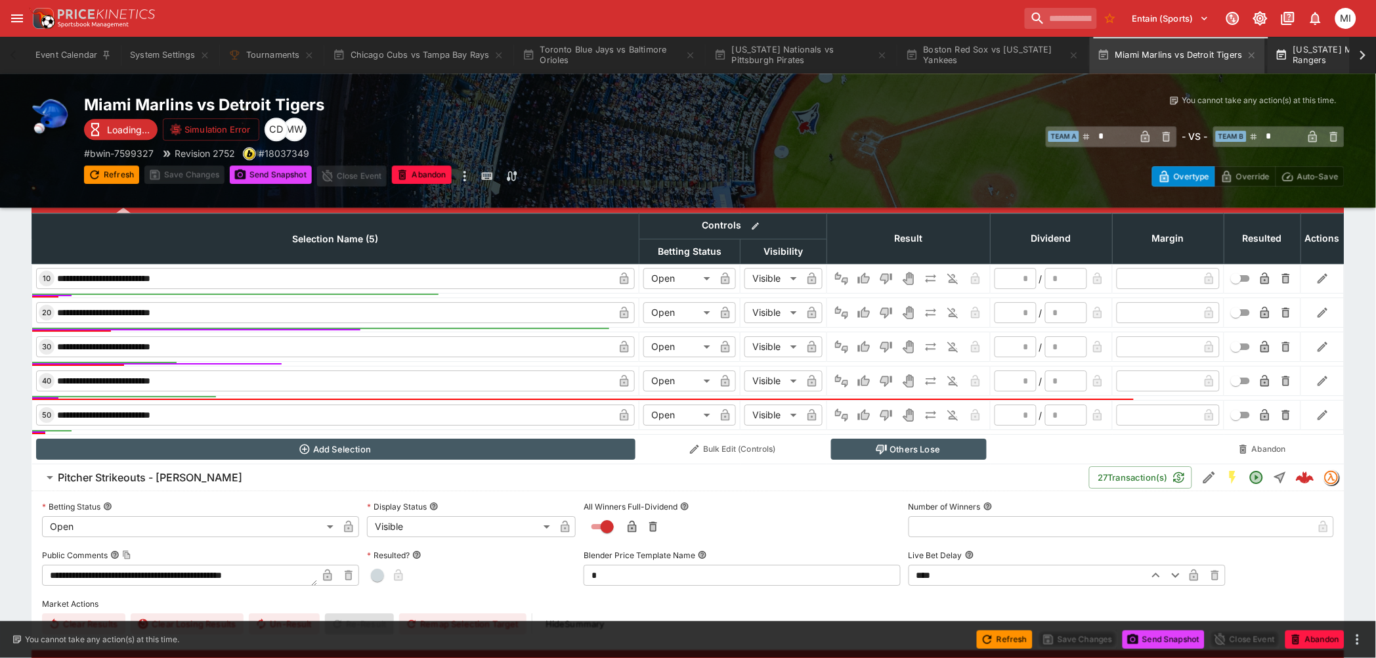
scroll to position [1240, 0]
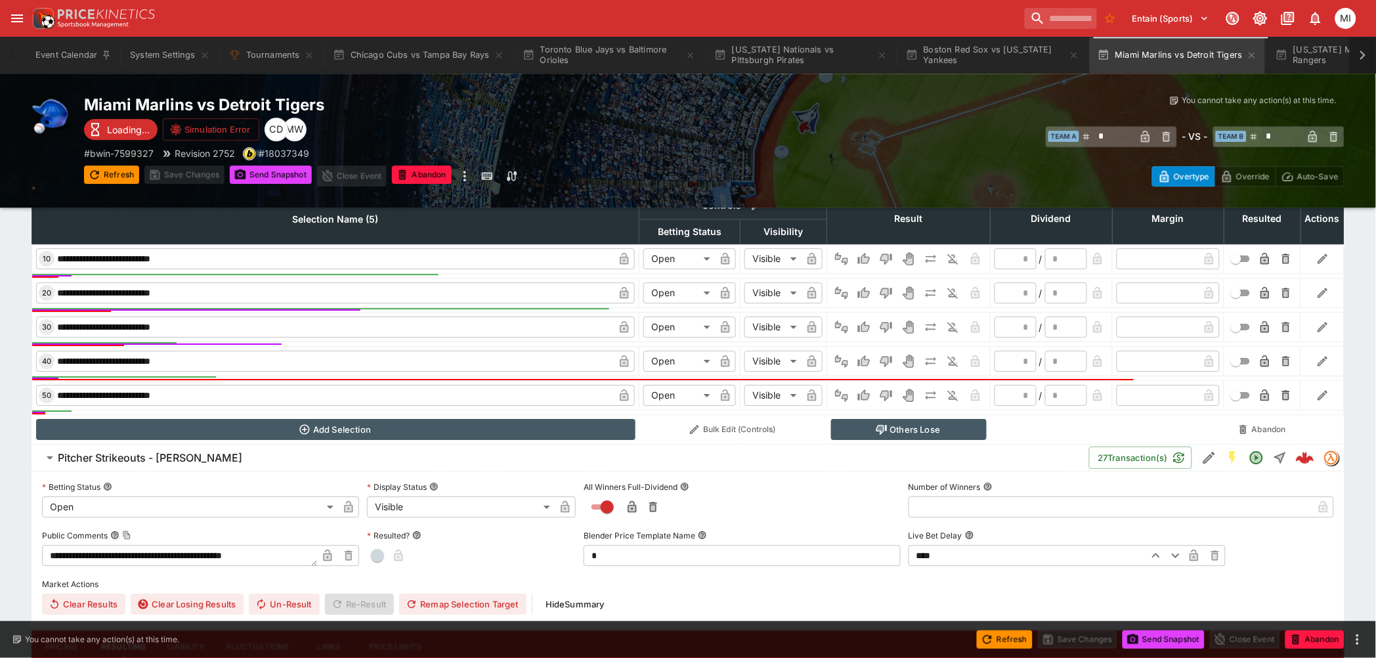
click at [1367, 50] on icon at bounding box center [1363, 55] width 18 height 18
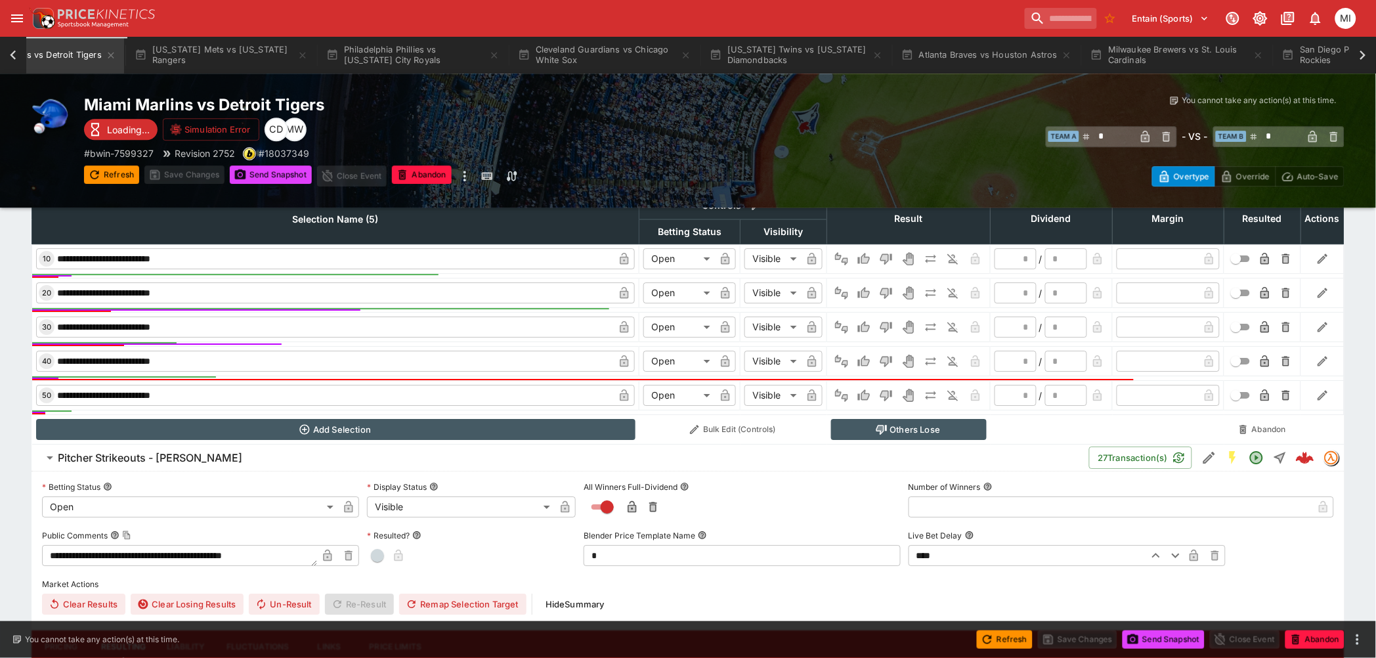
scroll to position [0, 1223]
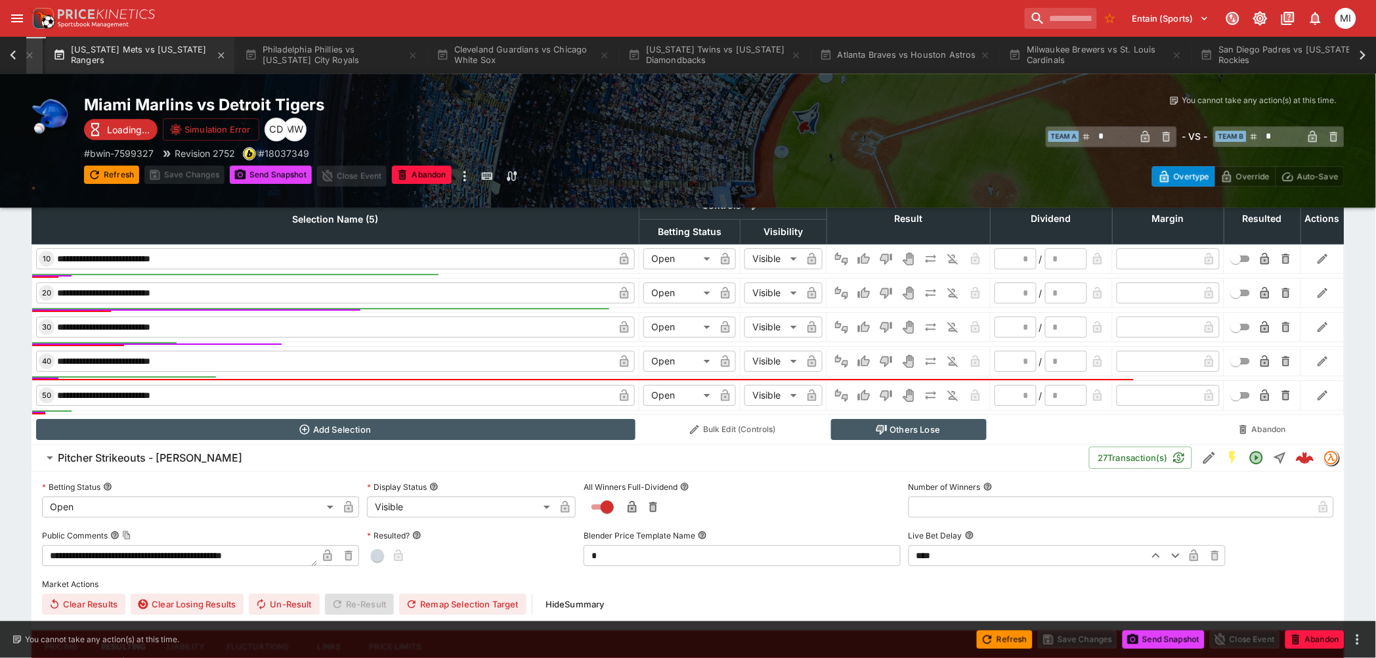
click at [156, 60] on button "New York Mets vs Texas Rangers" at bounding box center [139, 55] width 189 height 37
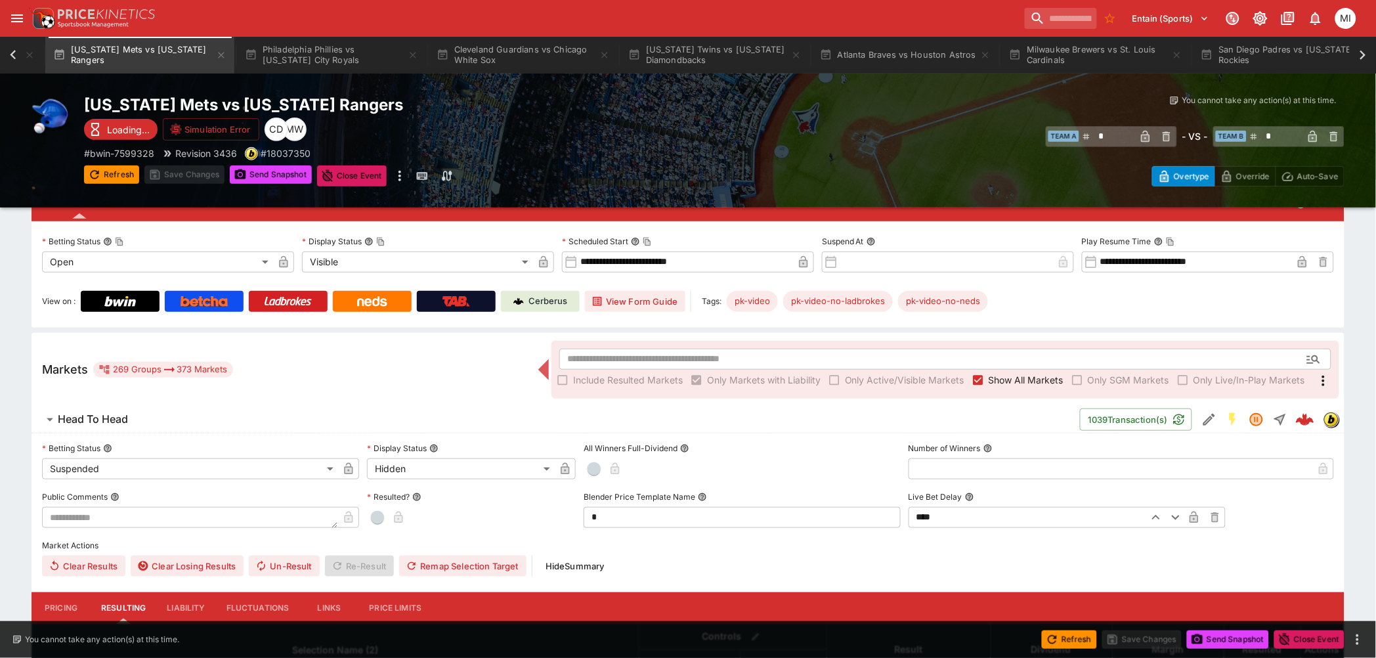
scroll to position [146, 0]
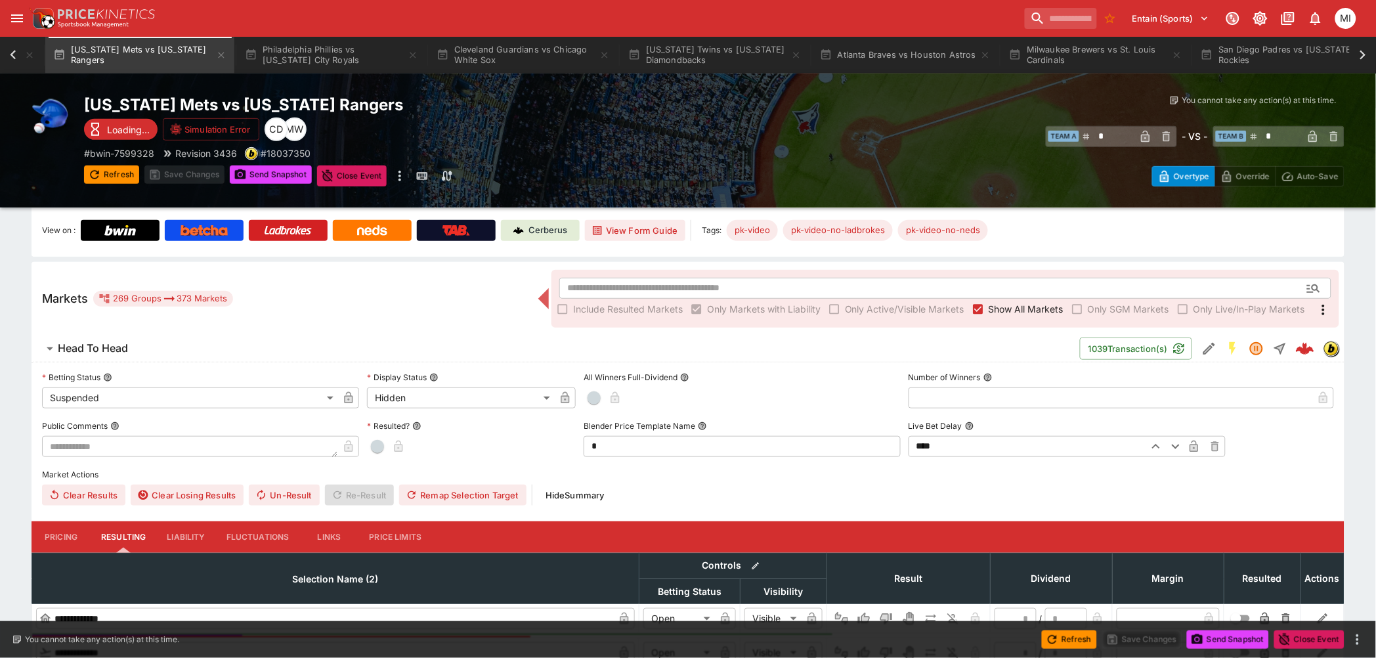
drag, startPoint x: 1013, startPoint y: 311, endPoint x: 739, endPoint y: 314, distance: 273.9
click at [1013, 311] on span "Show All Markets" at bounding box center [1026, 309] width 75 height 14
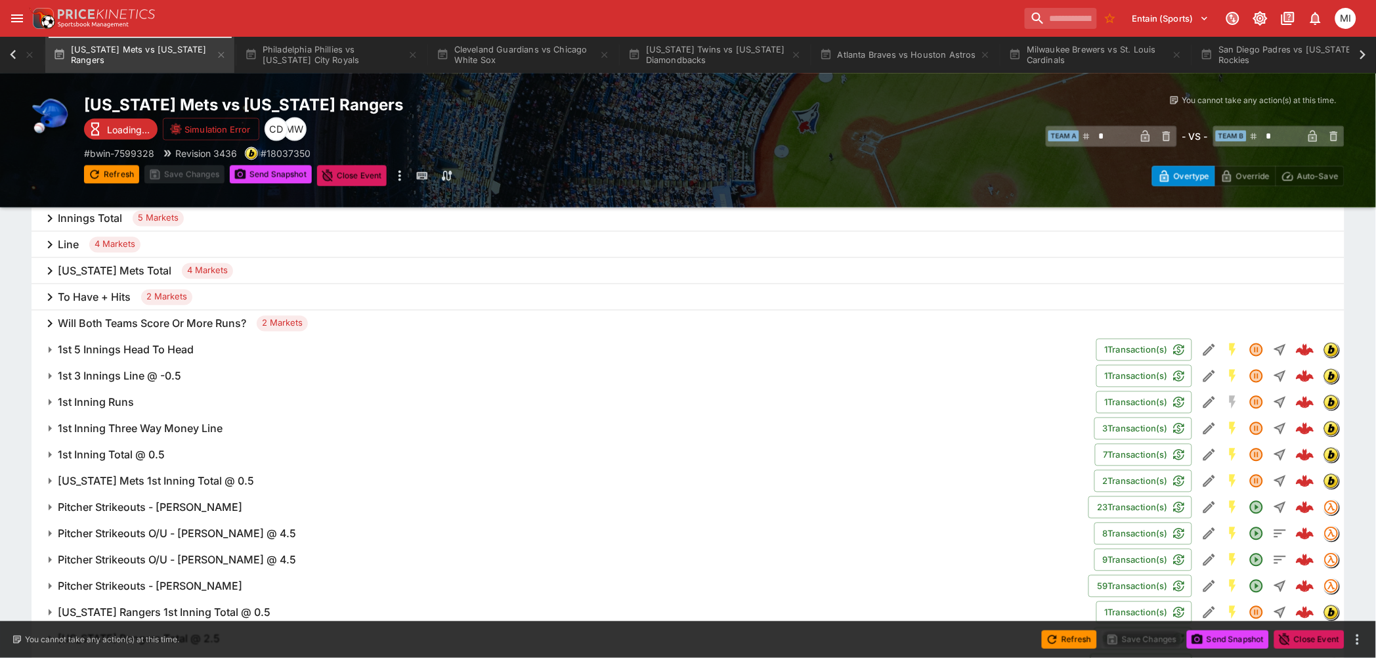
scroll to position [730, 0]
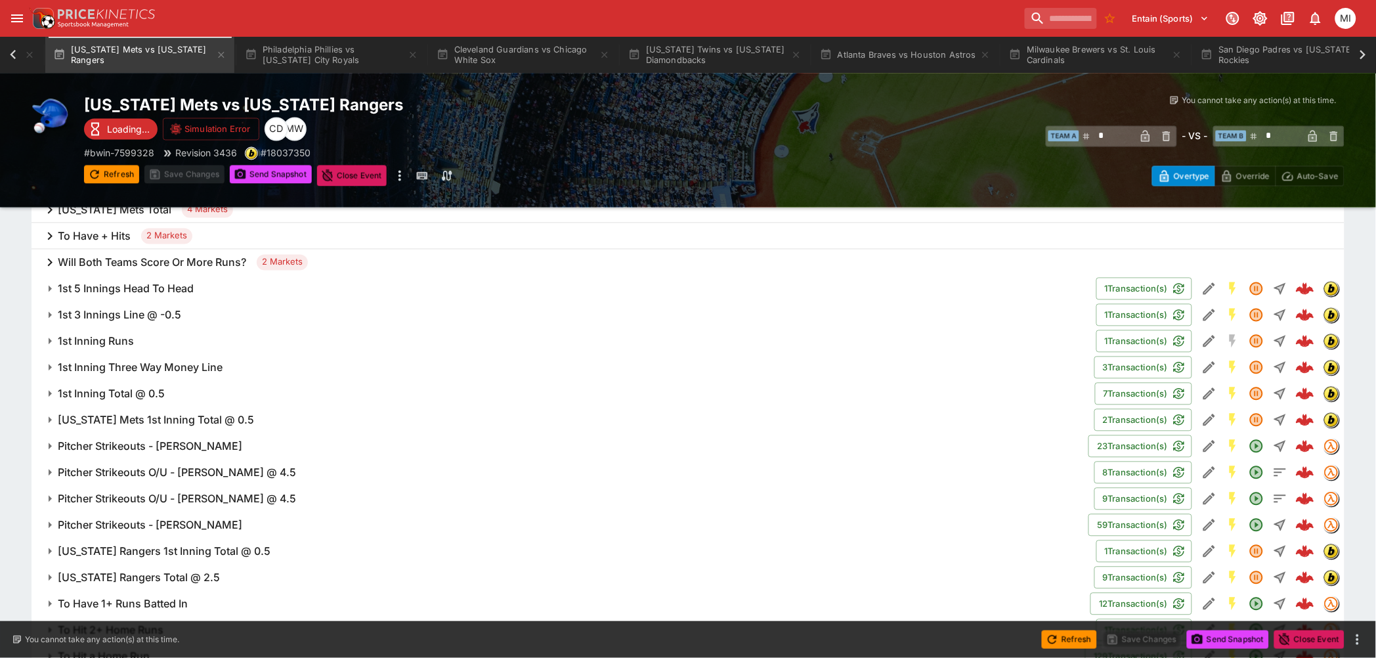
click at [194, 443] on h6 "Pitcher Strikeouts - Brandon Sproat" at bounding box center [150, 447] width 185 height 14
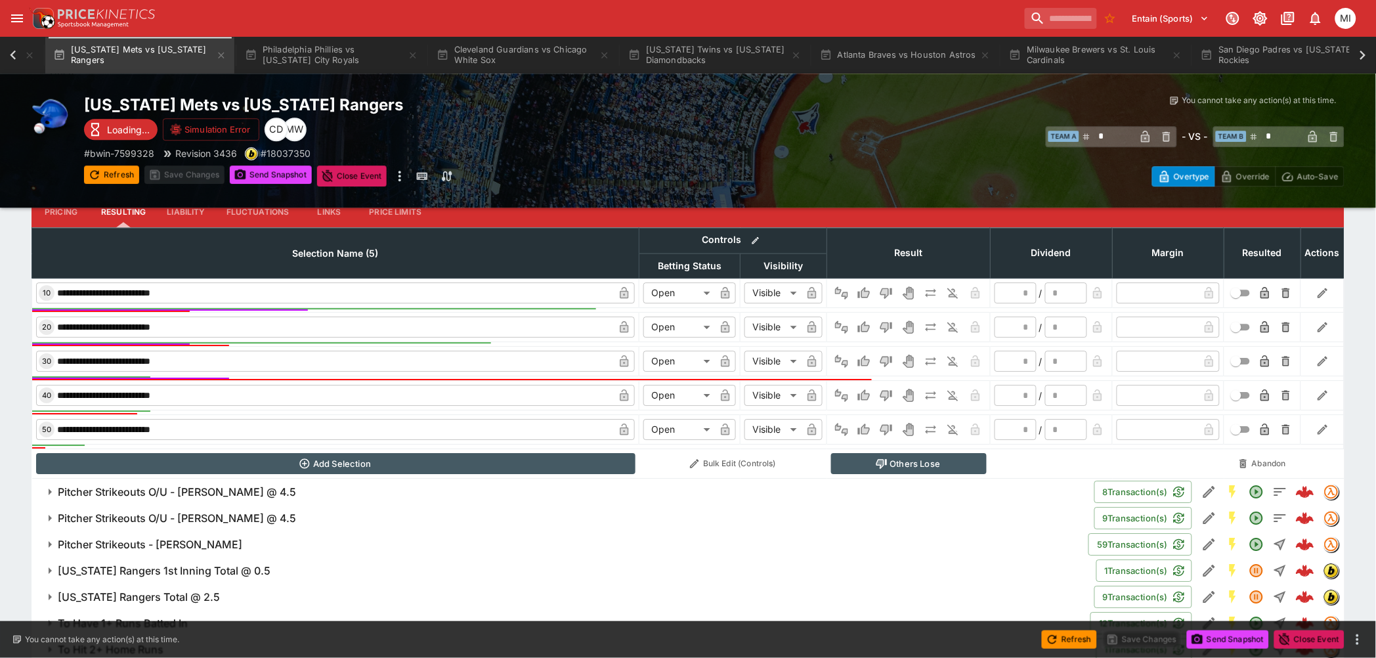
scroll to position [1240, 0]
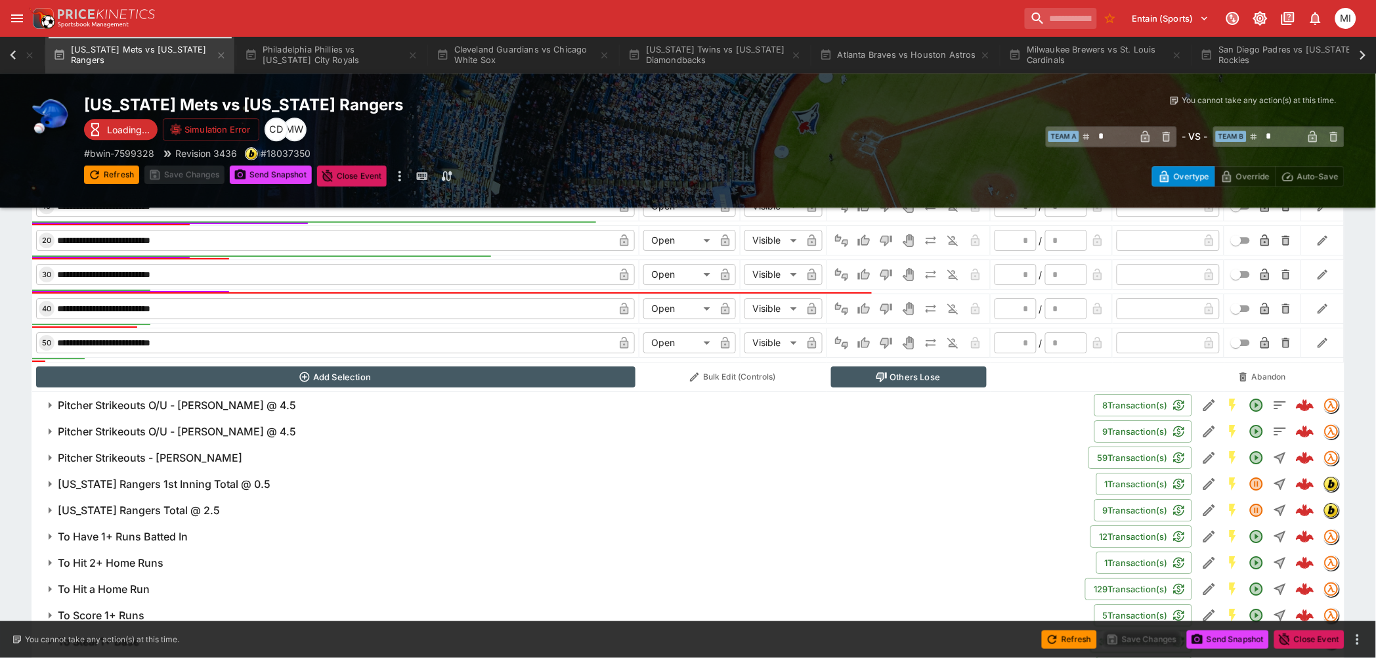
click at [207, 451] on h6 "Pitcher Strikeouts - Patrick Corbin" at bounding box center [150, 458] width 185 height 14
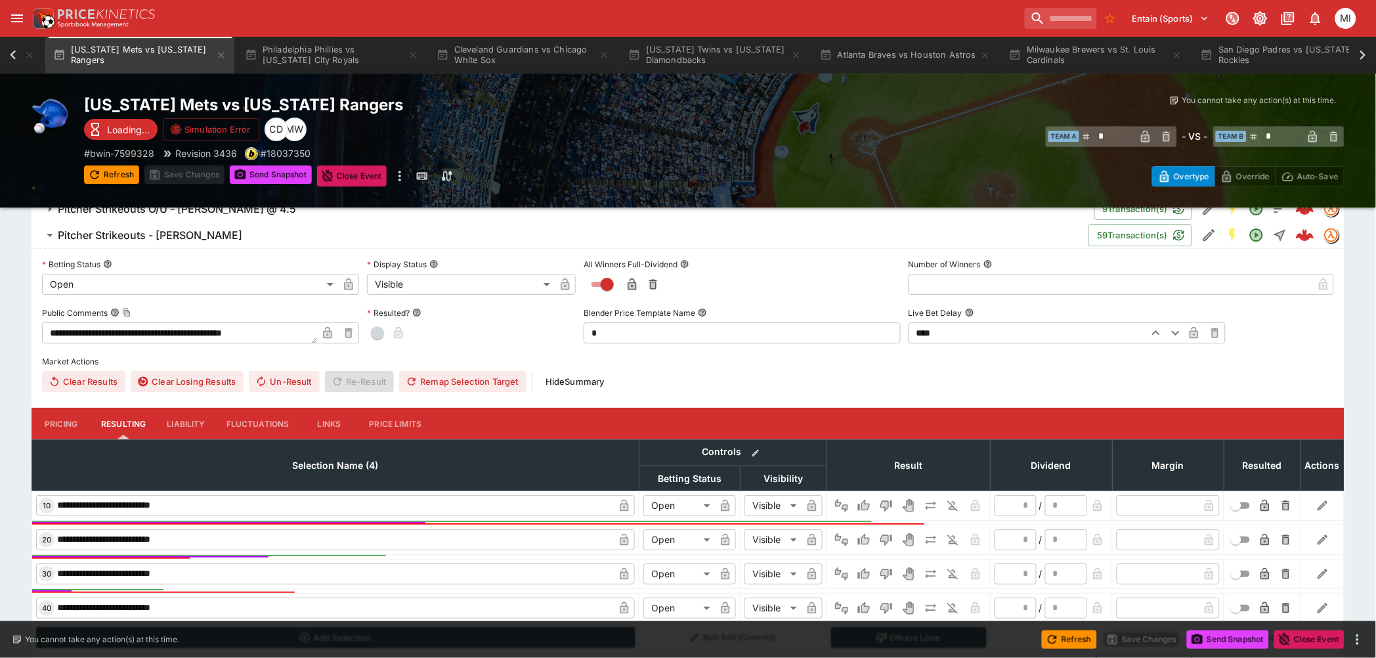
scroll to position [1459, 0]
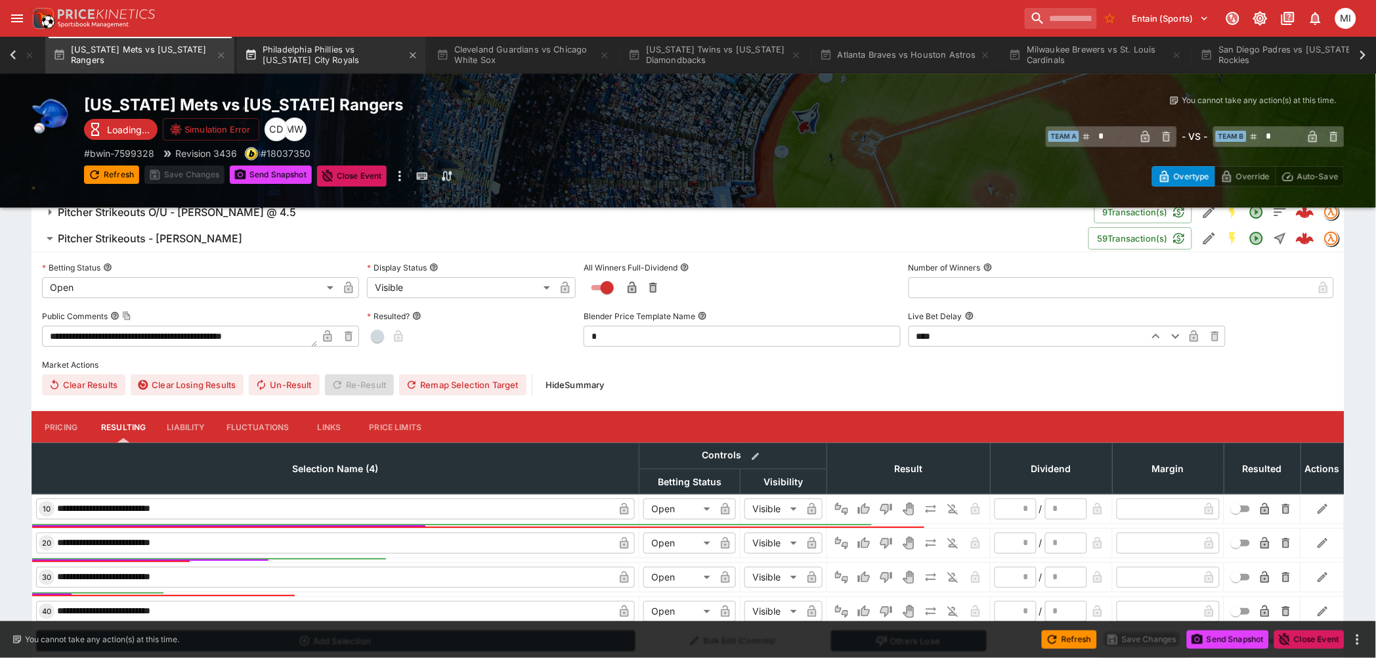
click at [336, 65] on button "Philadelphia Phillies vs Kansas City Royals" at bounding box center [331, 55] width 189 height 37
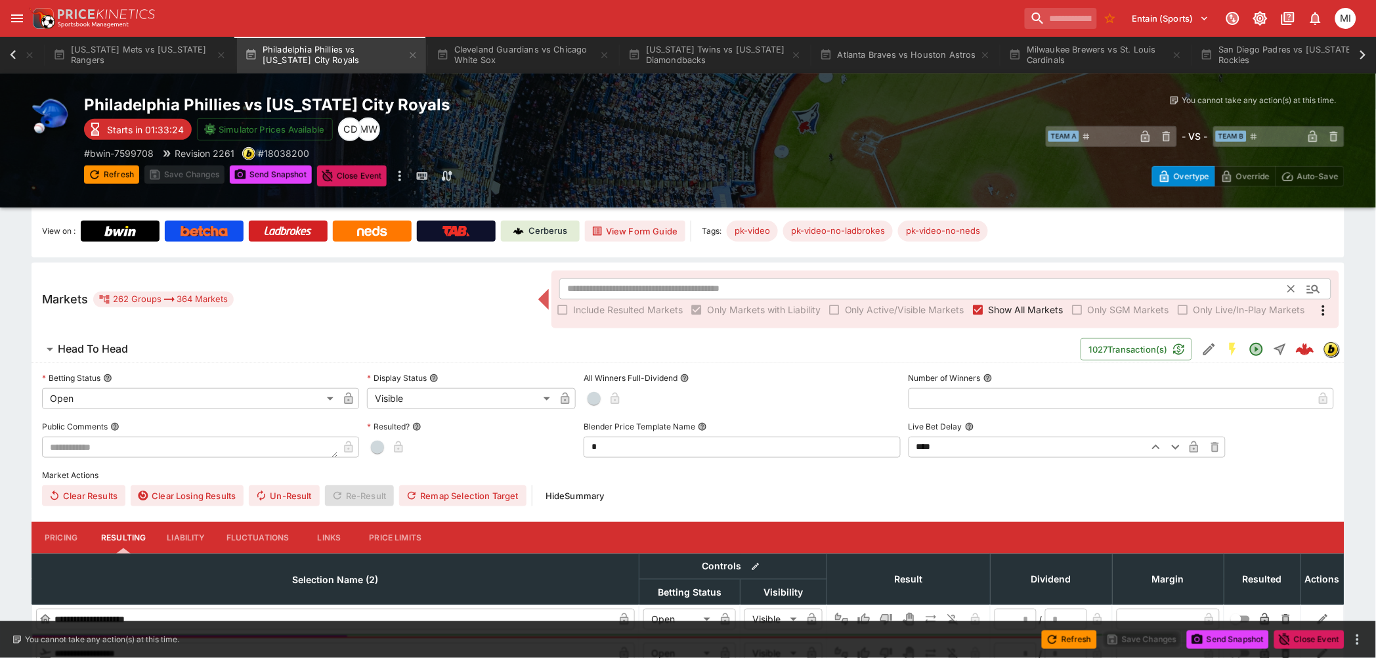
scroll to position [146, 0]
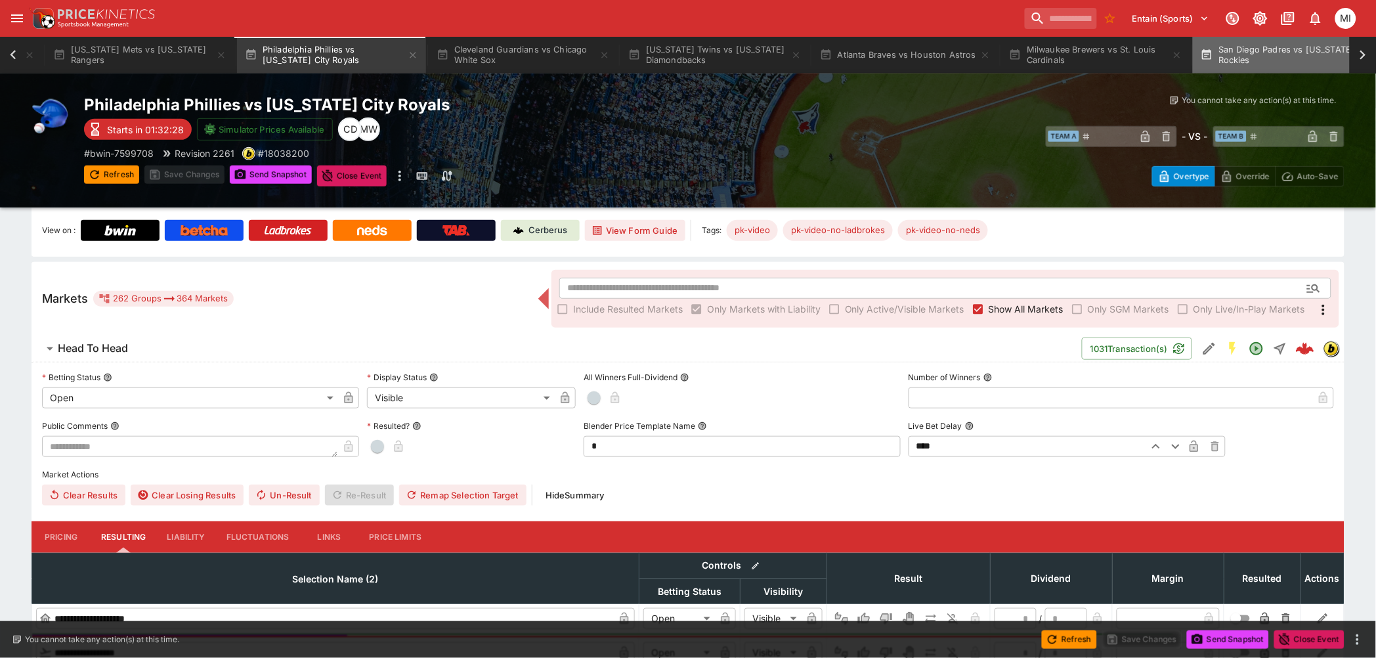
click at [1300, 57] on button "San Diego Padres vs Colorado Rockies" at bounding box center [1287, 55] width 189 height 37
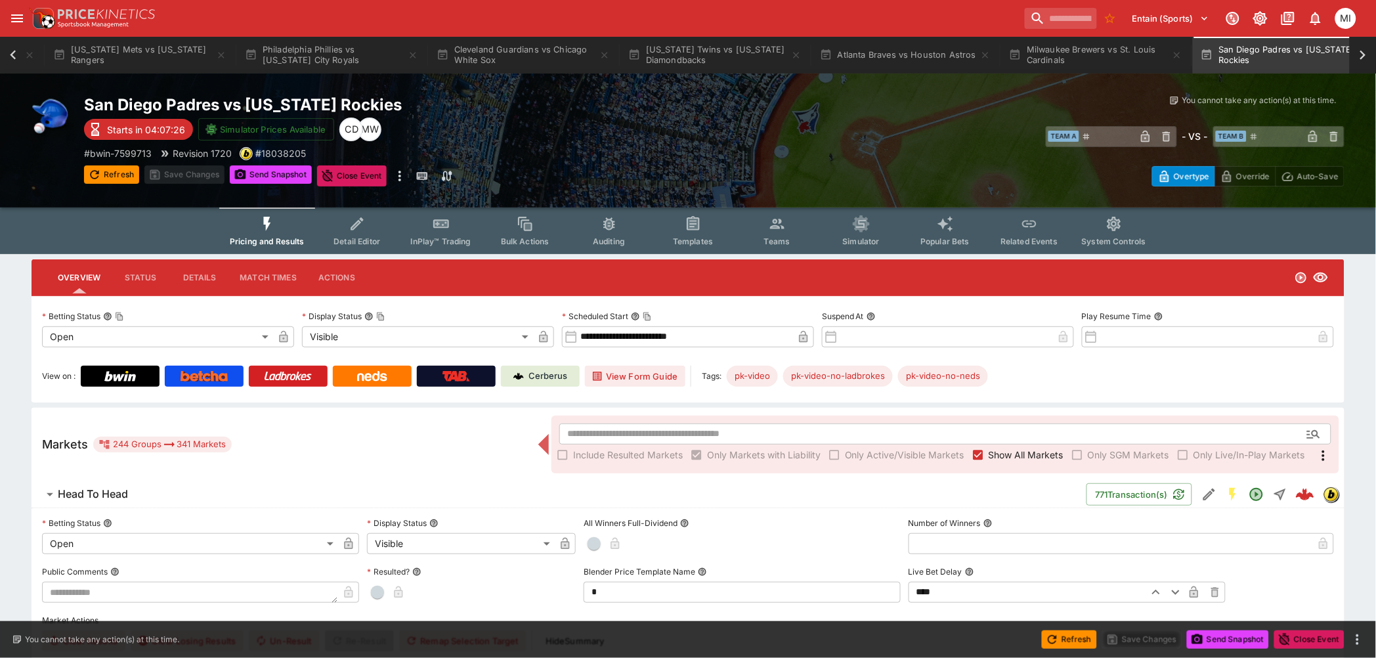
scroll to position [0, 1258]
click at [993, 455] on span "Show All Markets" at bounding box center [1026, 455] width 75 height 14
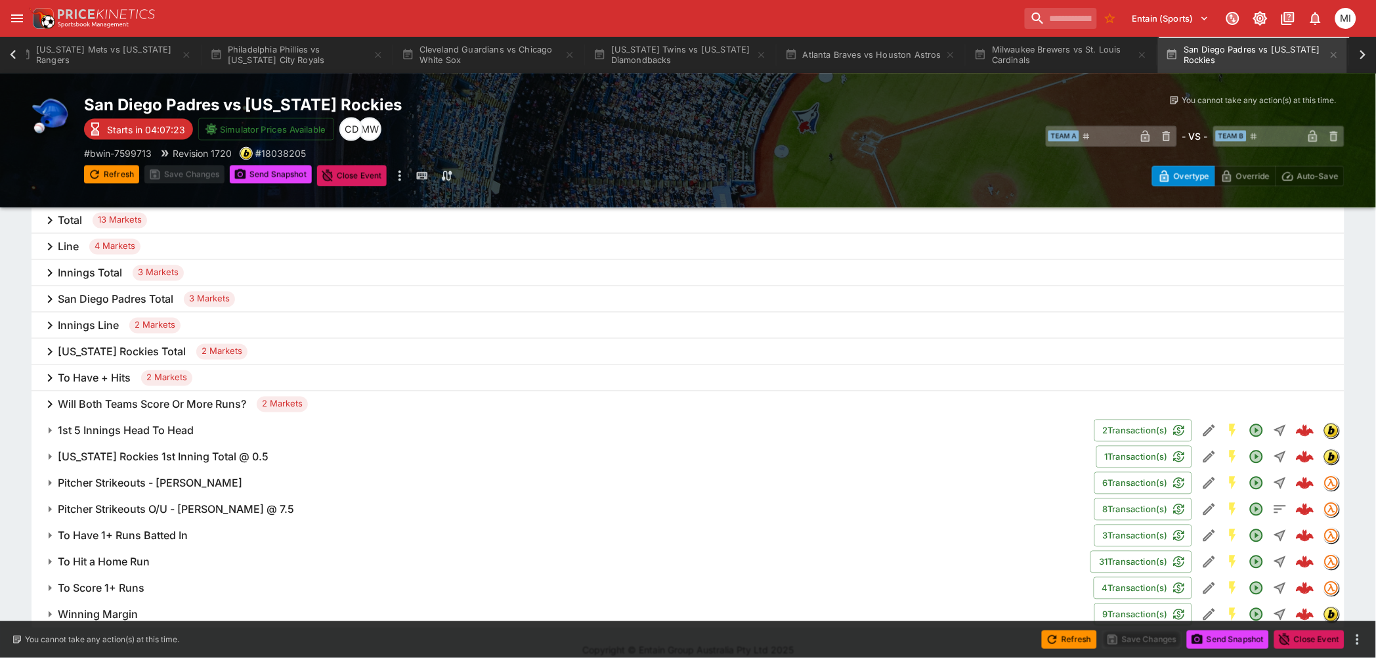
scroll to position [653, 0]
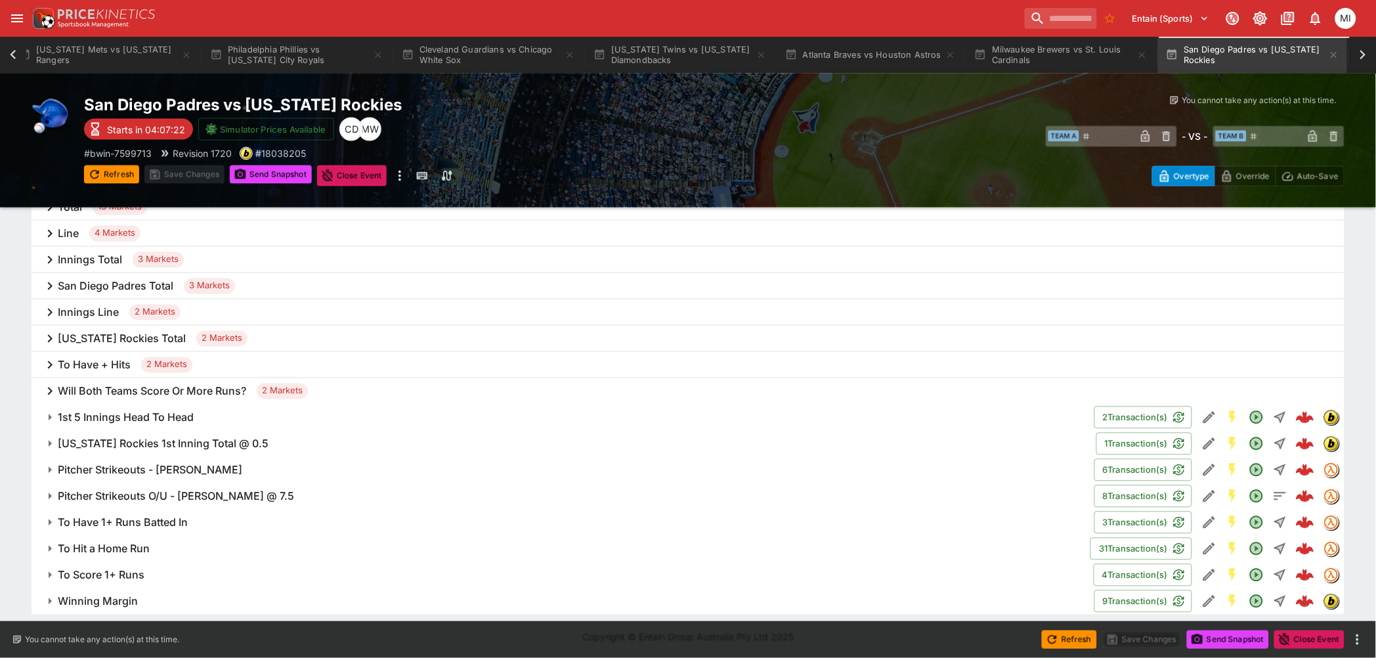
click at [192, 467] on h6 "Pitcher Strikeouts - Dylan Cease" at bounding box center [150, 471] width 185 height 14
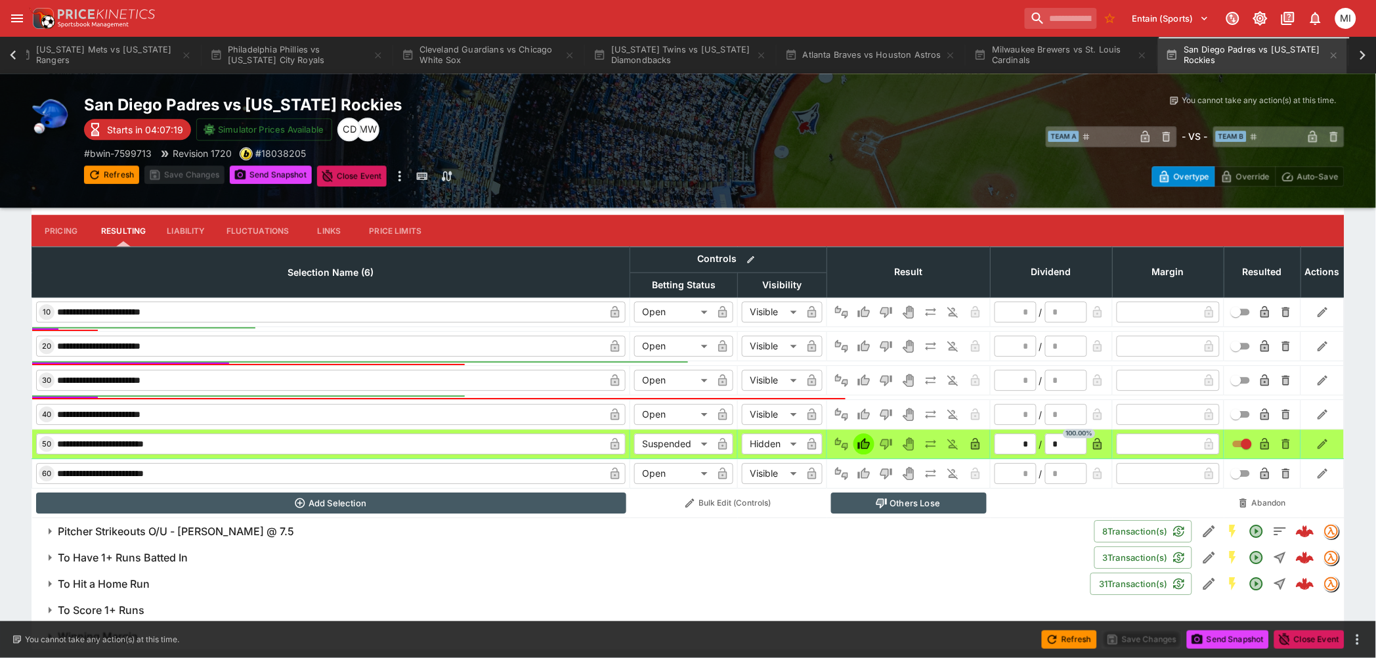
scroll to position [1091, 0]
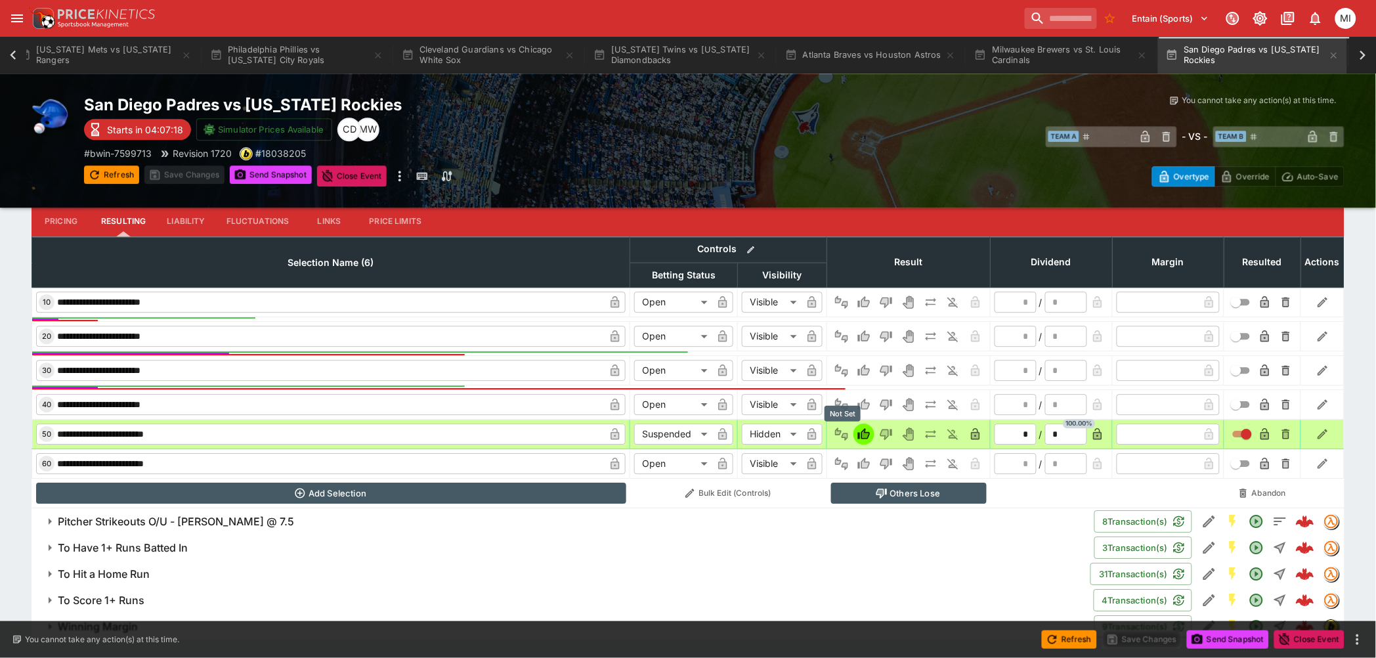
click at [843, 433] on icon "Not Set" at bounding box center [841, 434] width 13 height 13
type input "*"
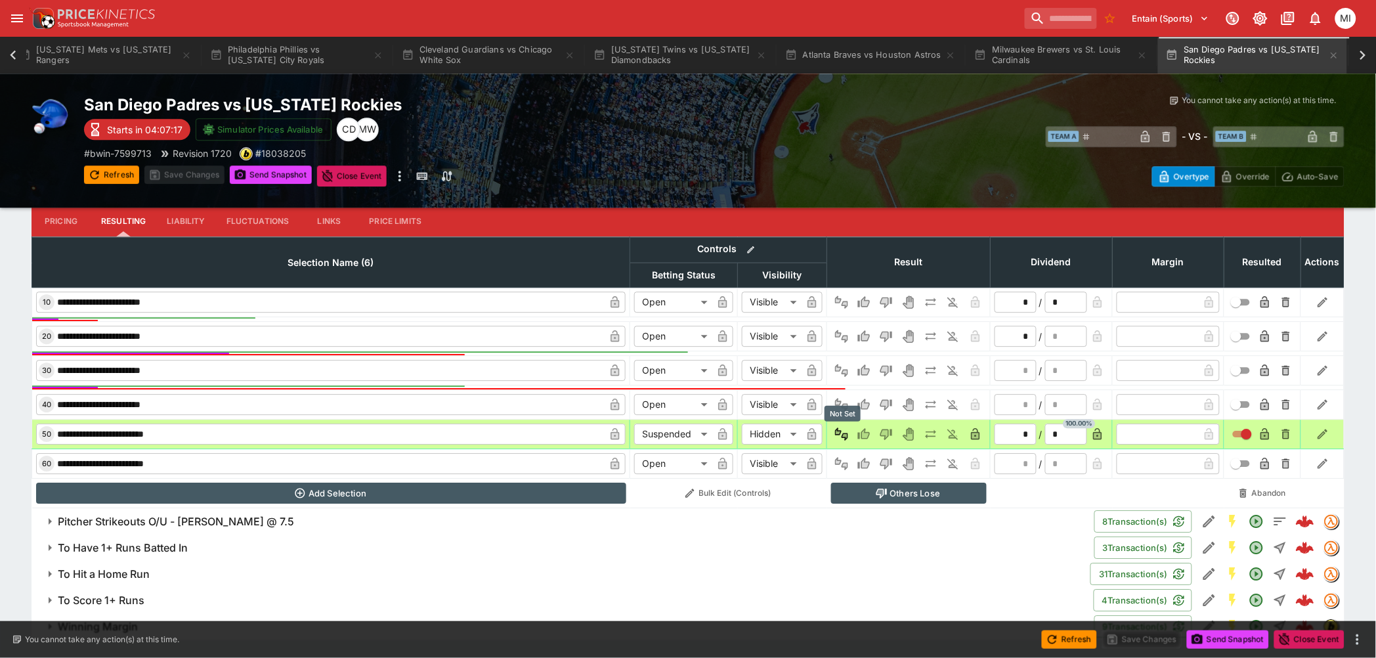
type input "*"
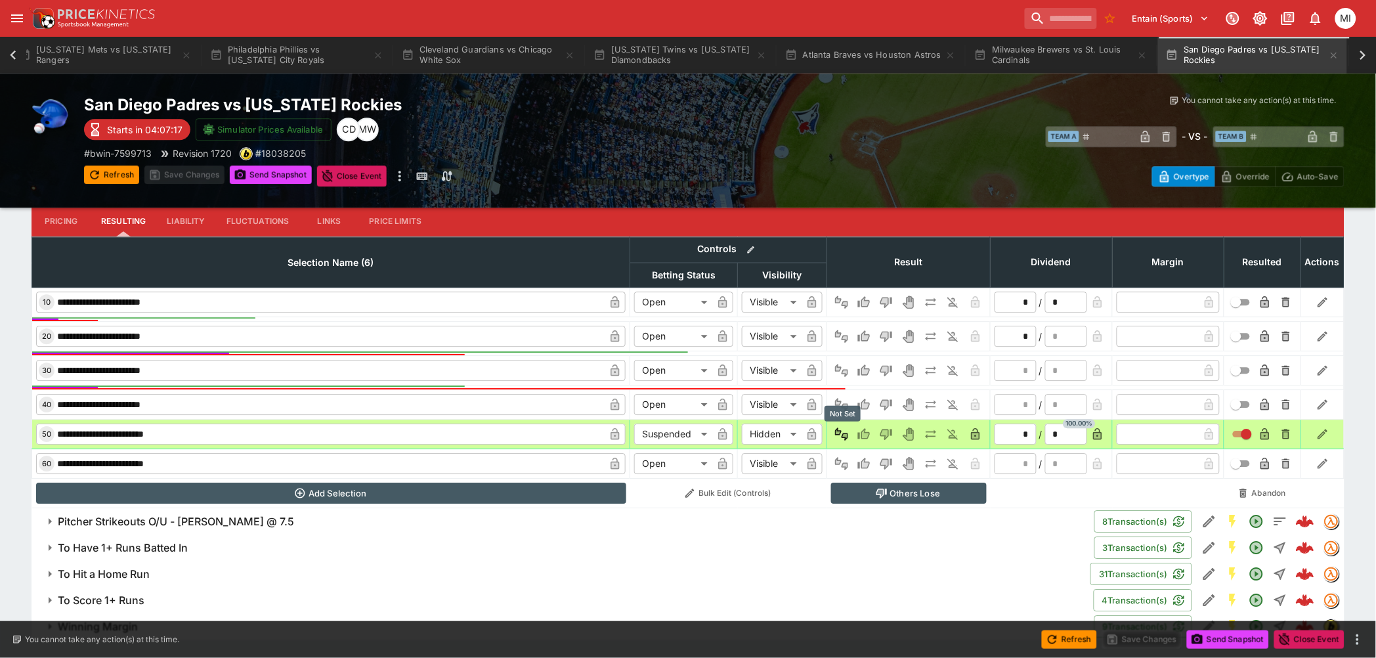
type input "*"
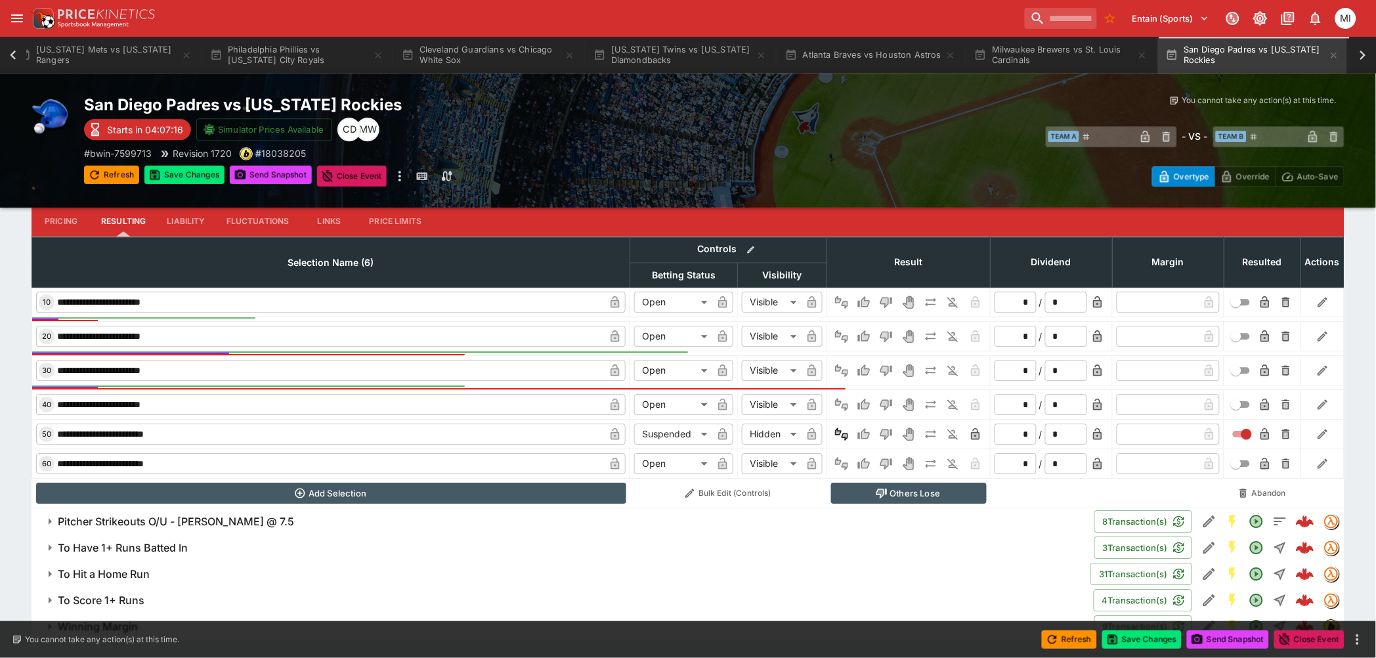
click at [973, 428] on icon "button" at bounding box center [975, 434] width 13 height 13
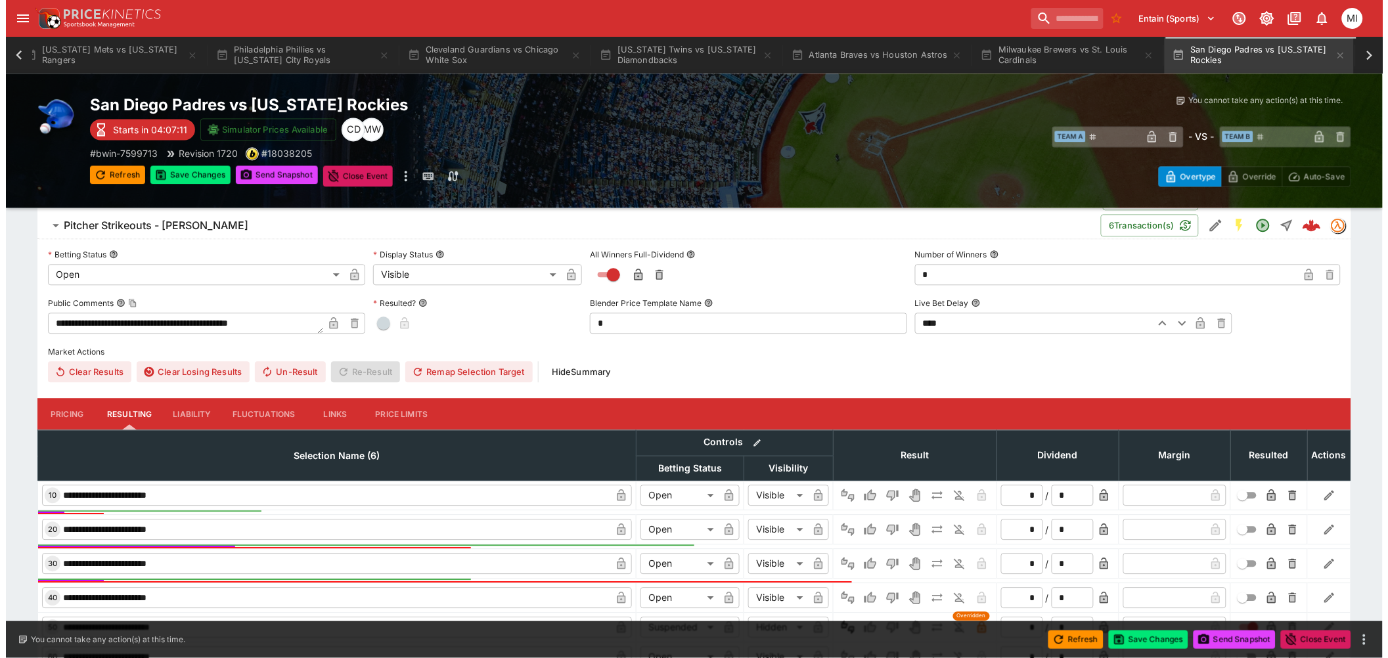
scroll to position [826, 0]
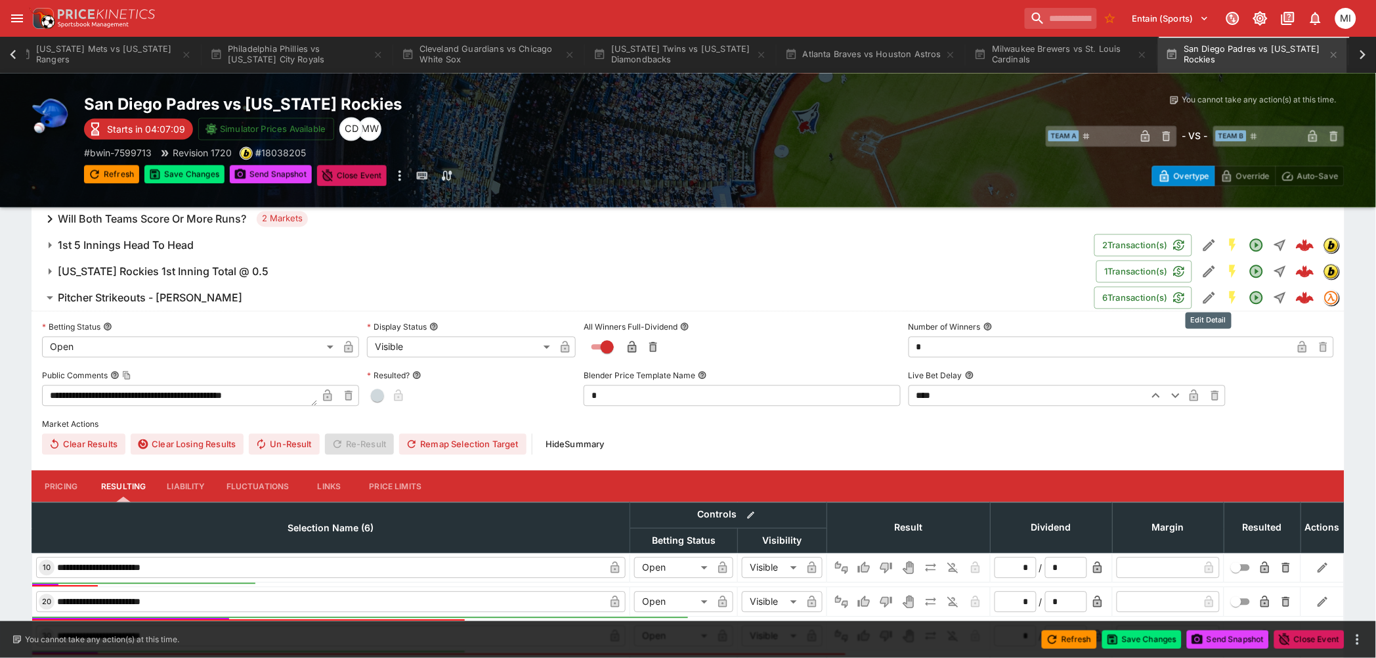
click at [1208, 293] on icon "Edit Detail" at bounding box center [1210, 298] width 16 height 16
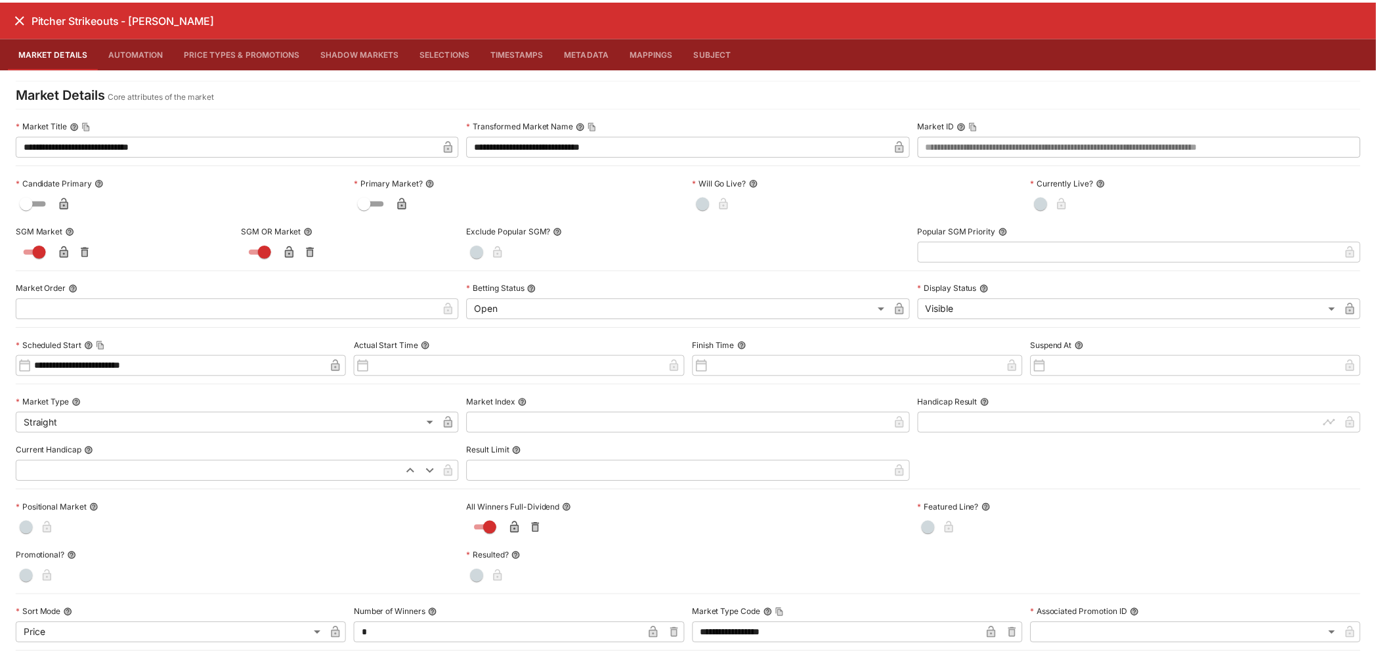
scroll to position [0, 0]
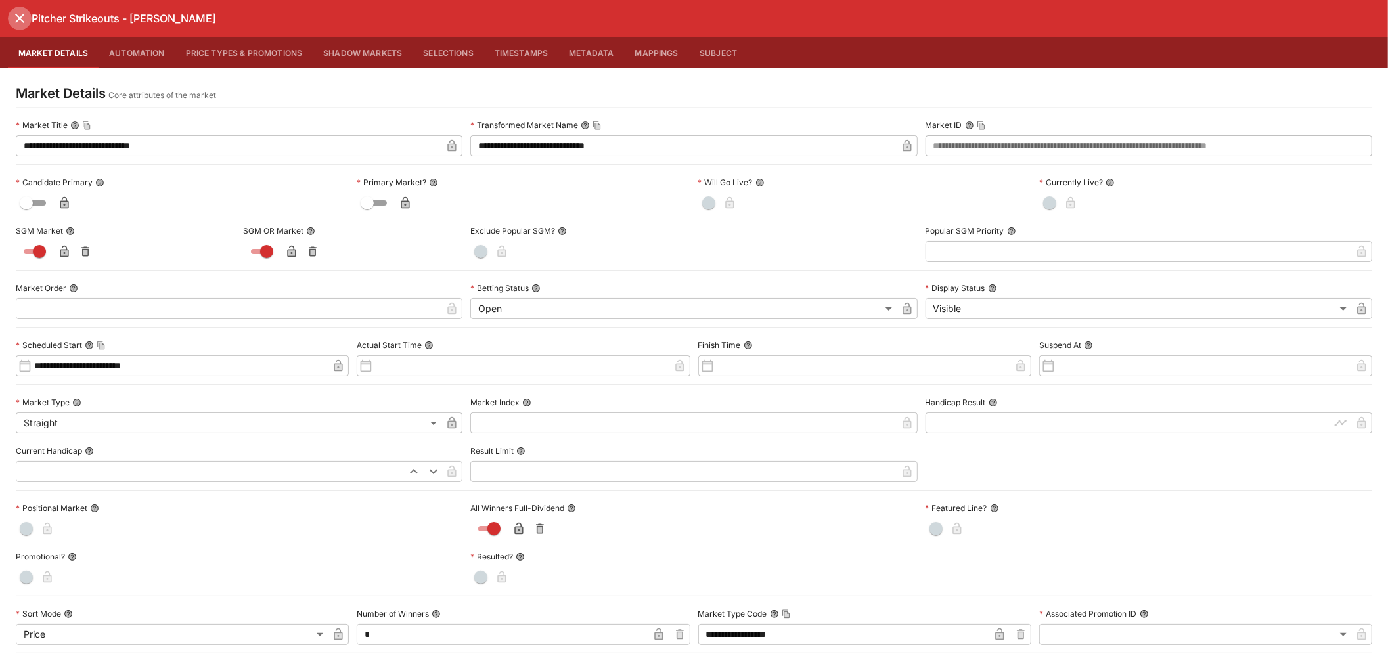
click at [17, 18] on icon "close" at bounding box center [20, 19] width 16 height 16
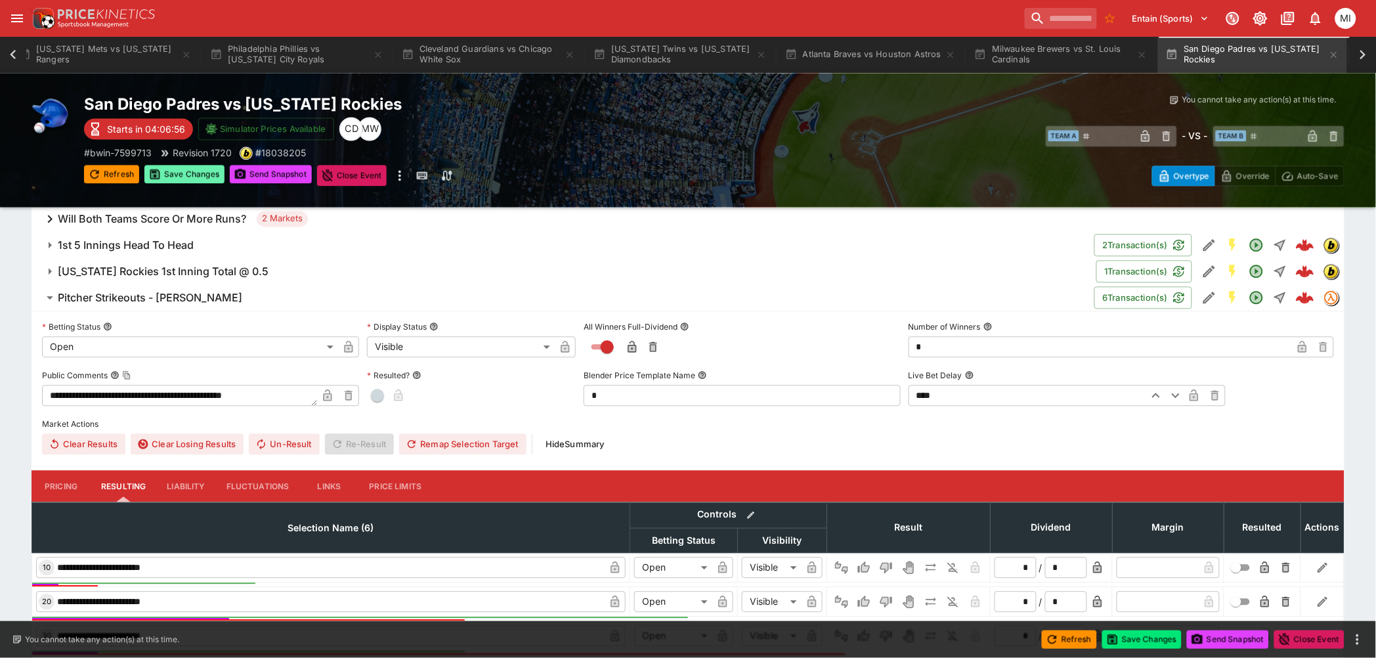
click at [166, 171] on button "Save Changes" at bounding box center [184, 174] width 80 height 18
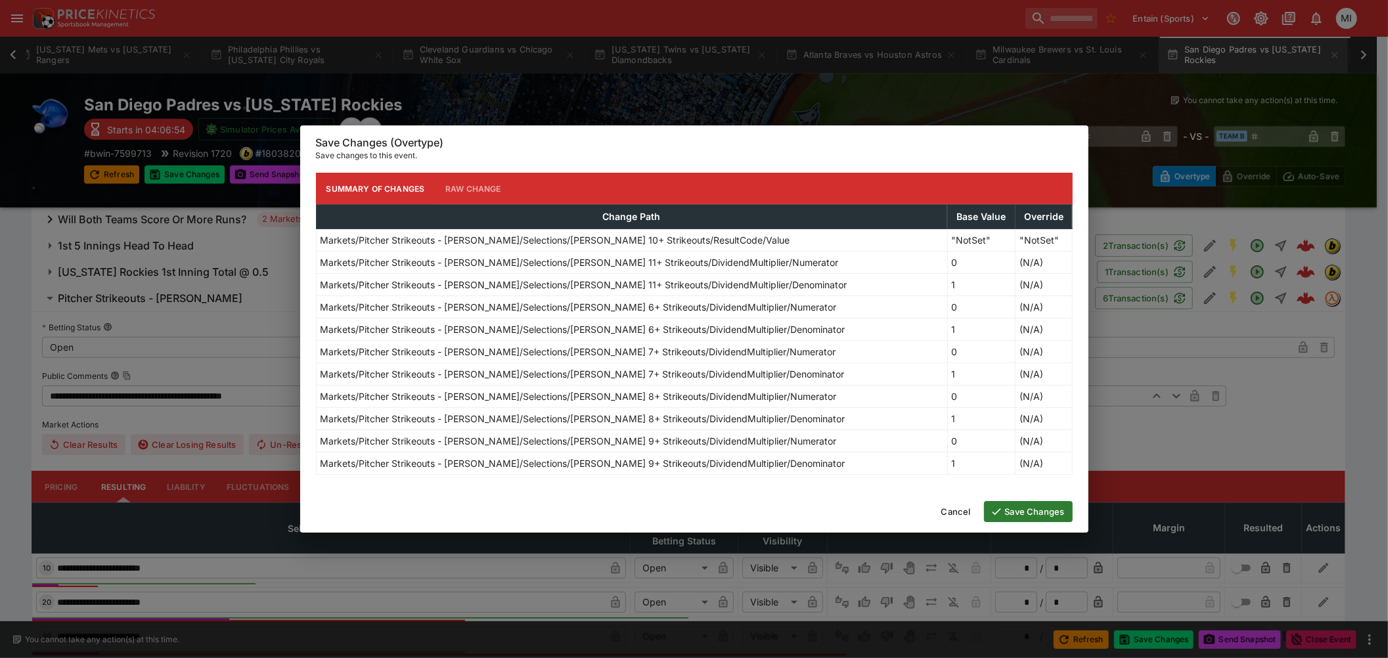
click at [1036, 508] on button "Save Changes" at bounding box center [1028, 511] width 89 height 21
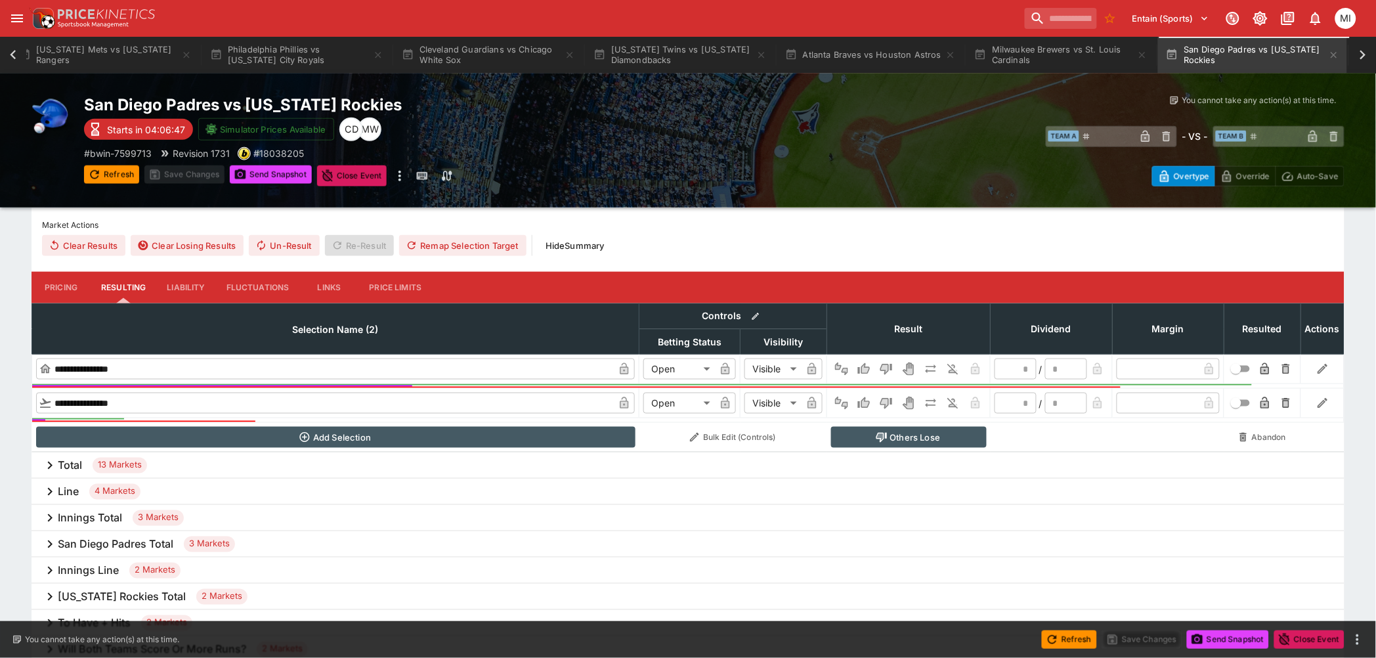
scroll to position [17, 0]
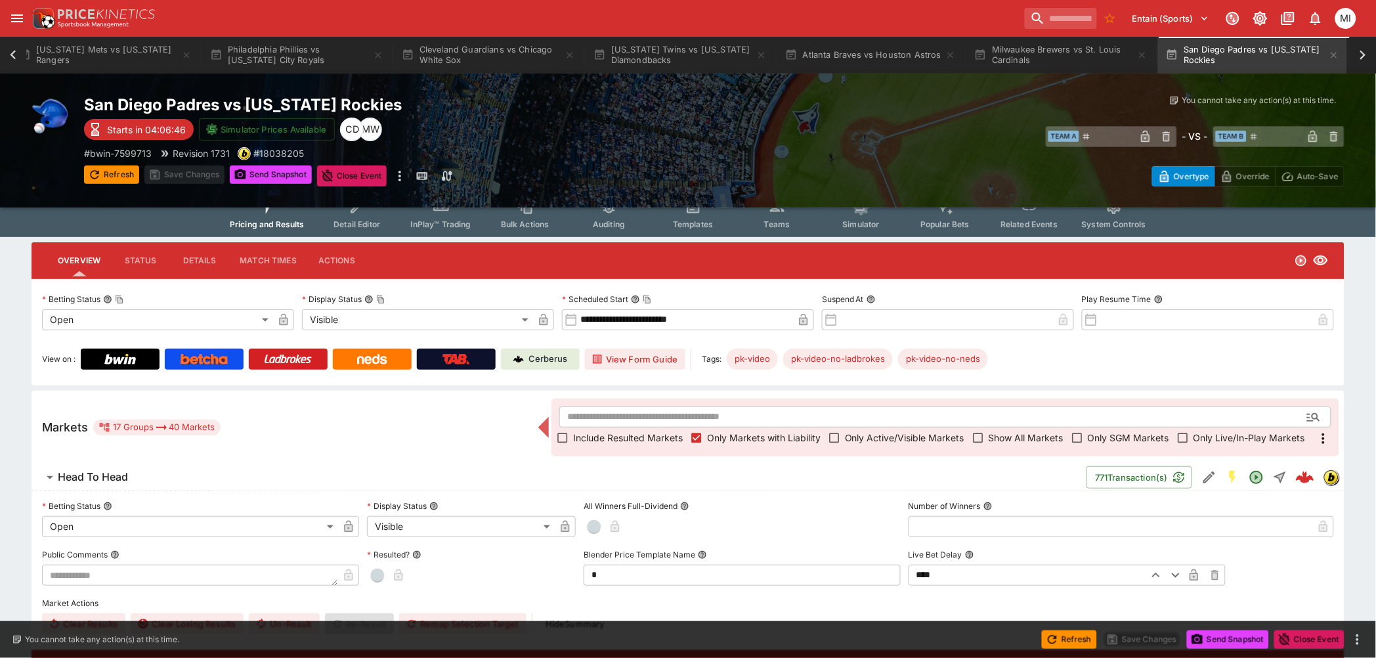
click at [523, 360] on img at bounding box center [519, 359] width 11 height 11
click at [9, 56] on icon at bounding box center [13, 55] width 18 height 18
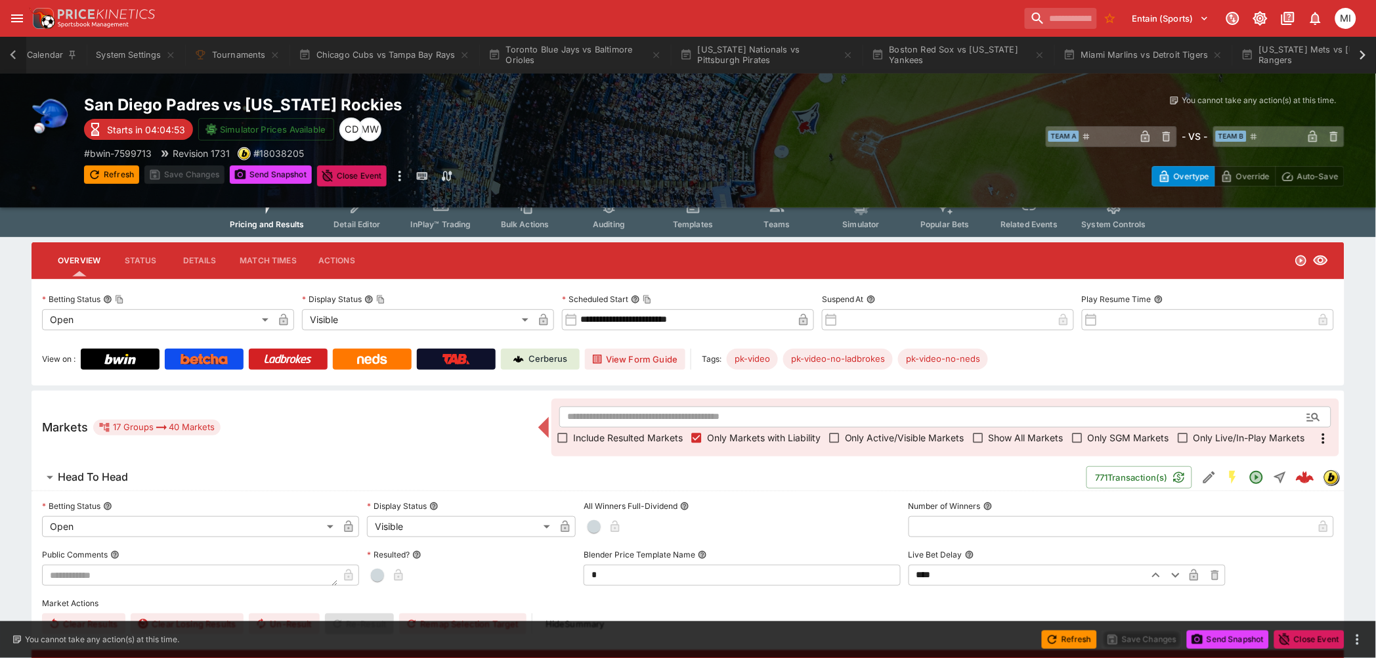
click at [9, 56] on icon at bounding box center [13, 55] width 18 height 18
click at [426, 53] on button "Chicago Cubs vs Tampa Bay Rays" at bounding box center [418, 55] width 187 height 37
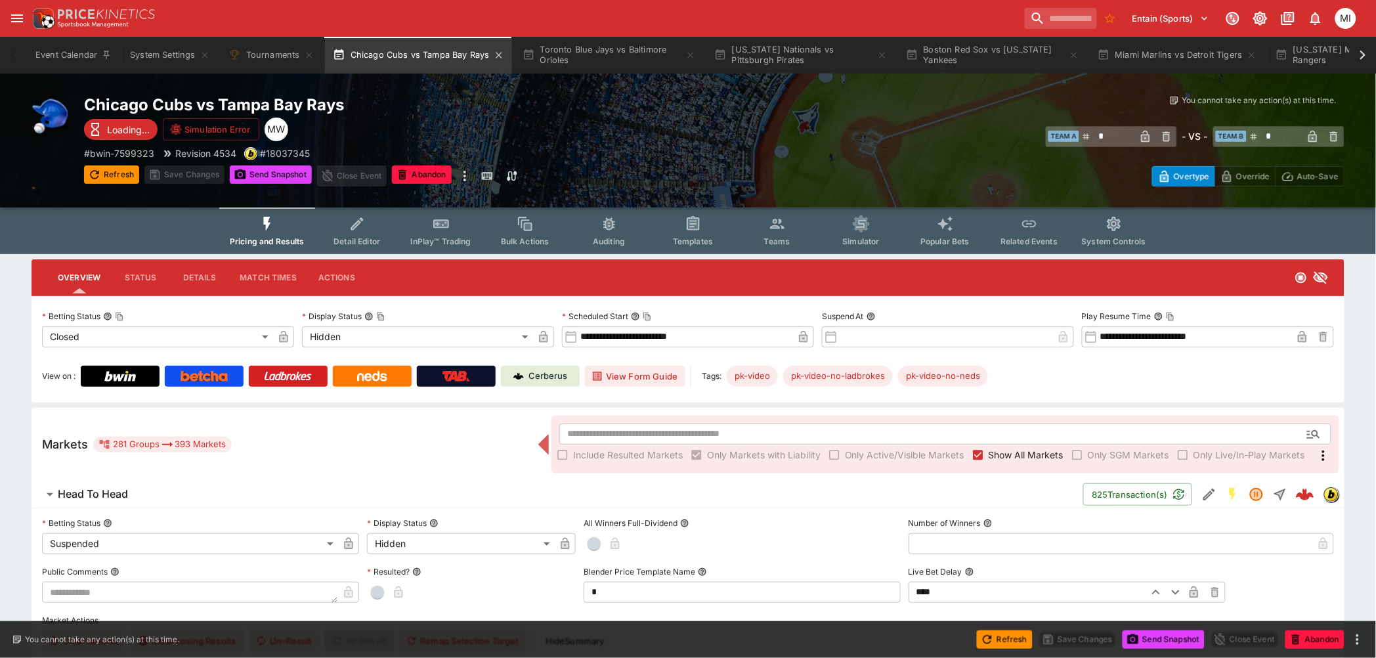
click at [416, 62] on button "Chicago Cubs vs Tampa Bay Rays" at bounding box center [418, 55] width 187 height 37
click at [114, 171] on button "Refresh" at bounding box center [111, 174] width 55 height 18
type input "*"
drag, startPoint x: 130, startPoint y: 169, endPoint x: 604, endPoint y: 262, distance: 483.1
click at [130, 169] on button "Refresh" at bounding box center [111, 174] width 55 height 18
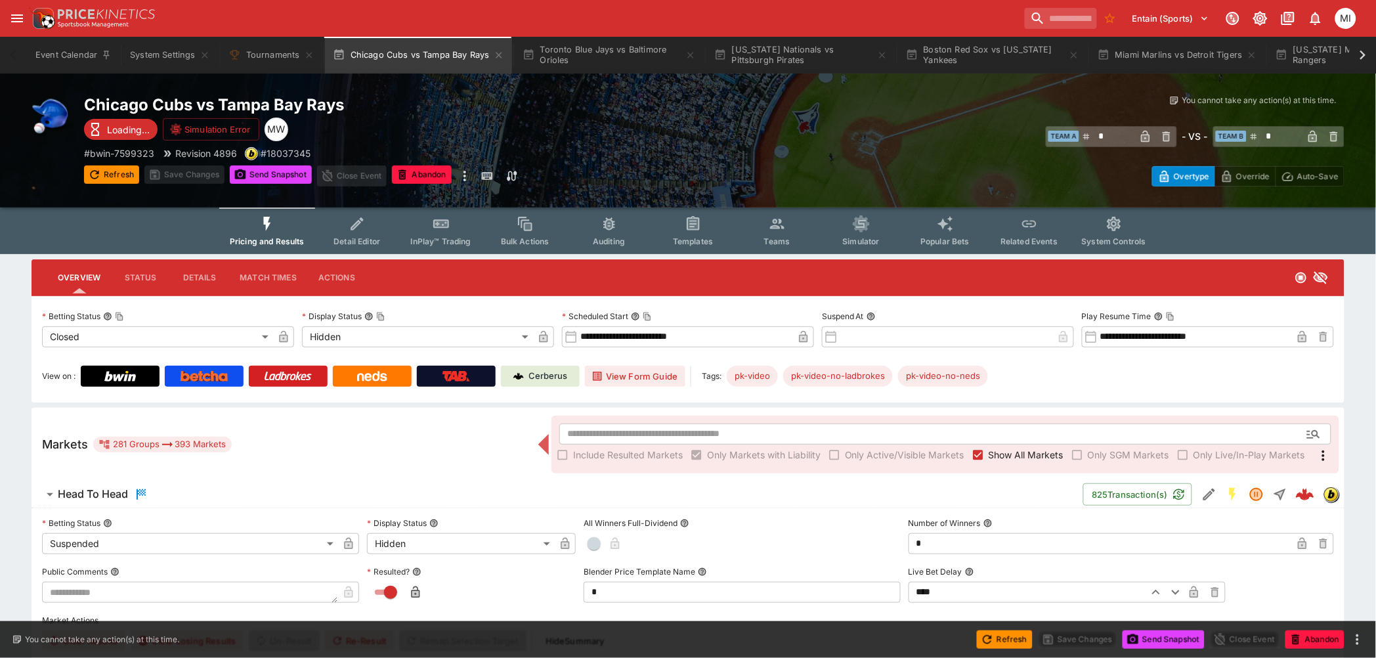
type input "*"
type input "*********"
type input "******"
type input "*********"
type input "******"
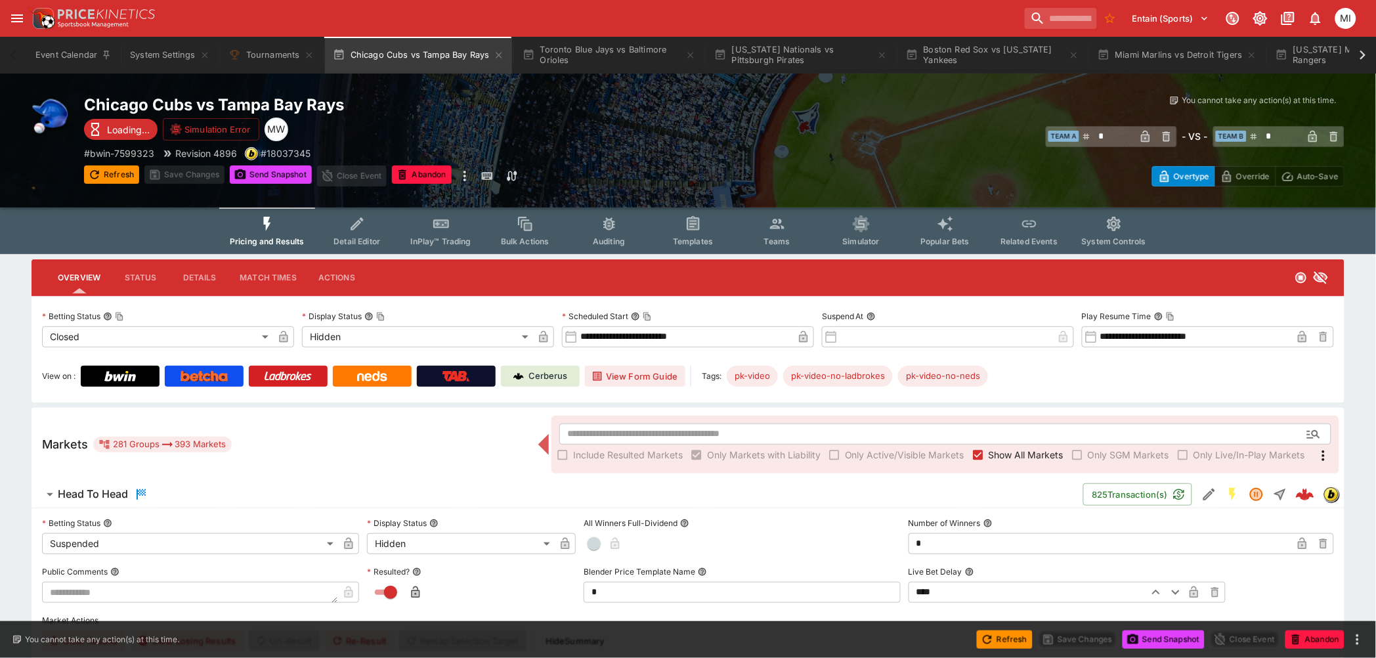
type input "*"
click at [1000, 452] on span "Show All Markets" at bounding box center [1026, 455] width 75 height 14
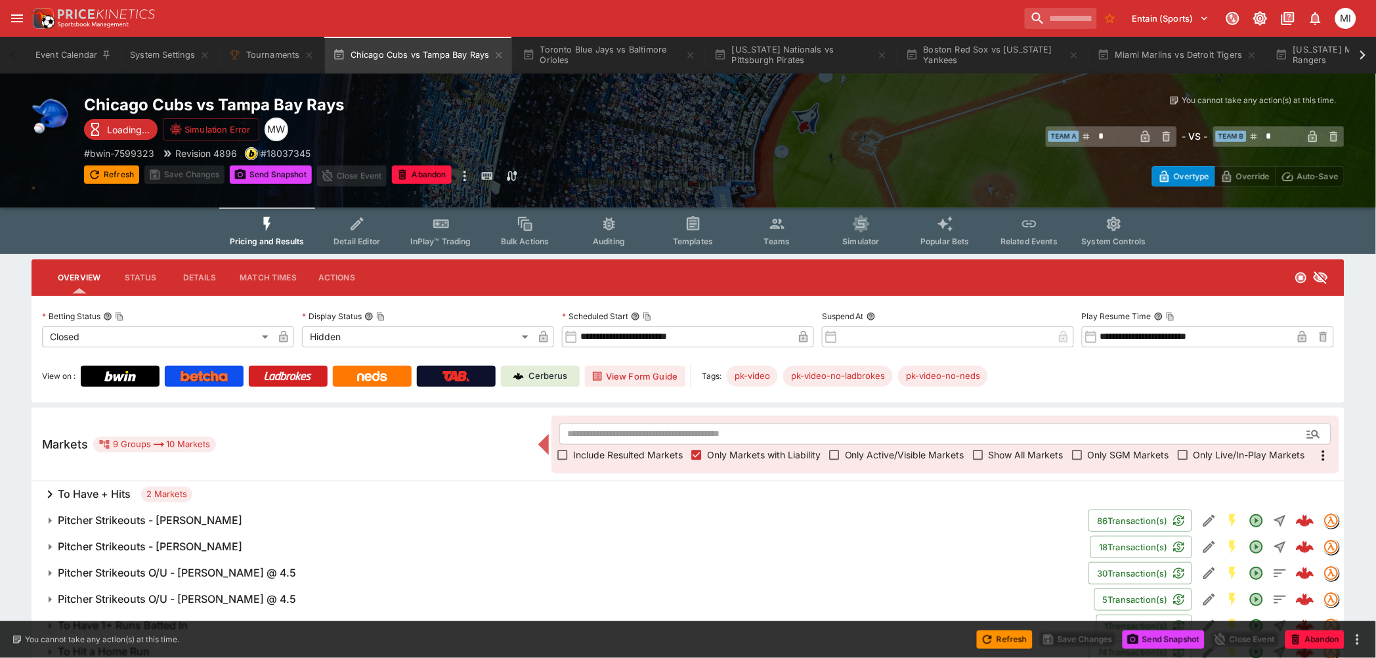
scroll to position [103, 0]
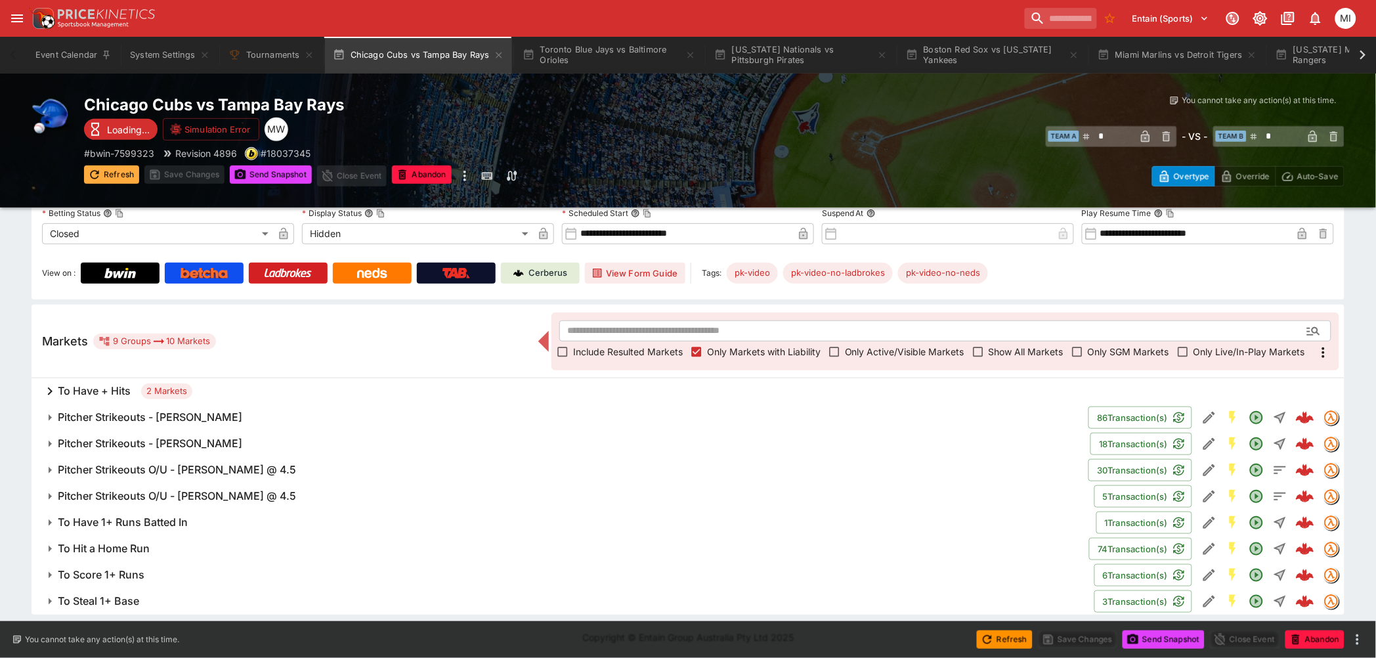
click at [123, 172] on button "Refresh" at bounding box center [111, 174] width 55 height 18
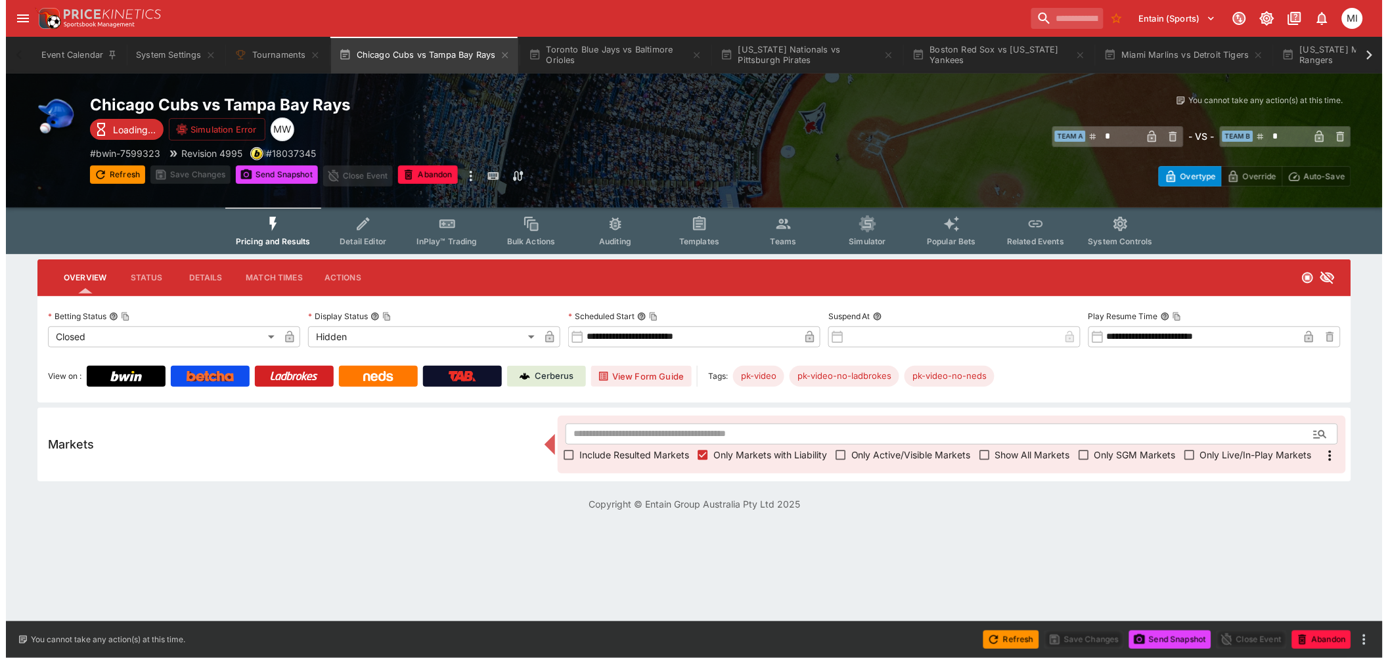
scroll to position [0, 0]
